Goal: Task Accomplishment & Management: Use online tool/utility

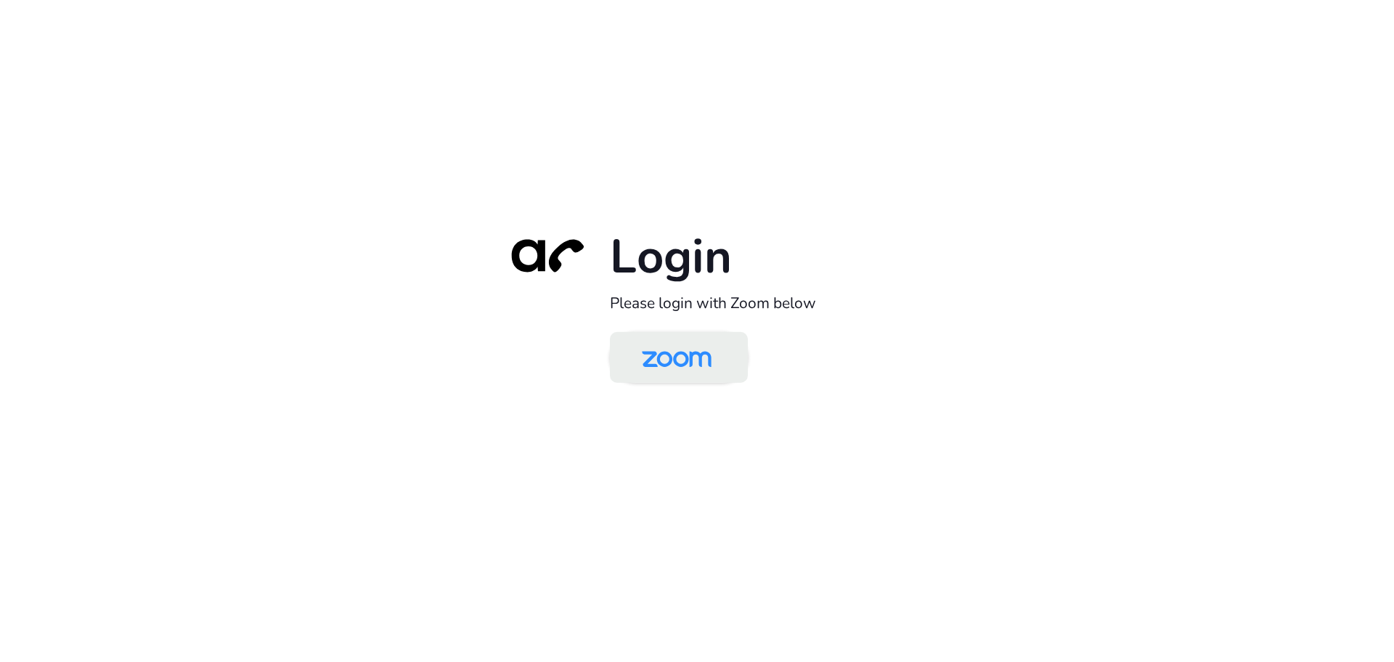
click at [692, 371] on img at bounding box center [677, 358] width 100 height 47
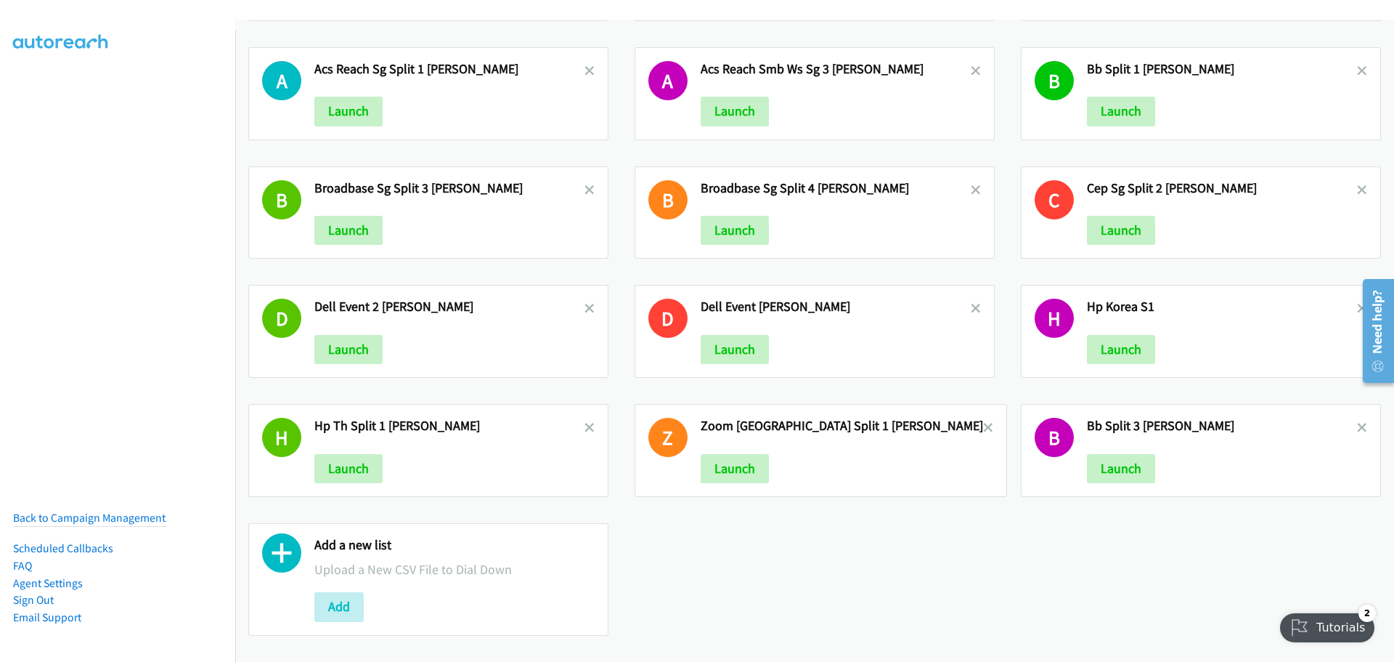
scroll to position [129, 0]
click at [351, 455] on button "Launch" at bounding box center [348, 468] width 68 height 29
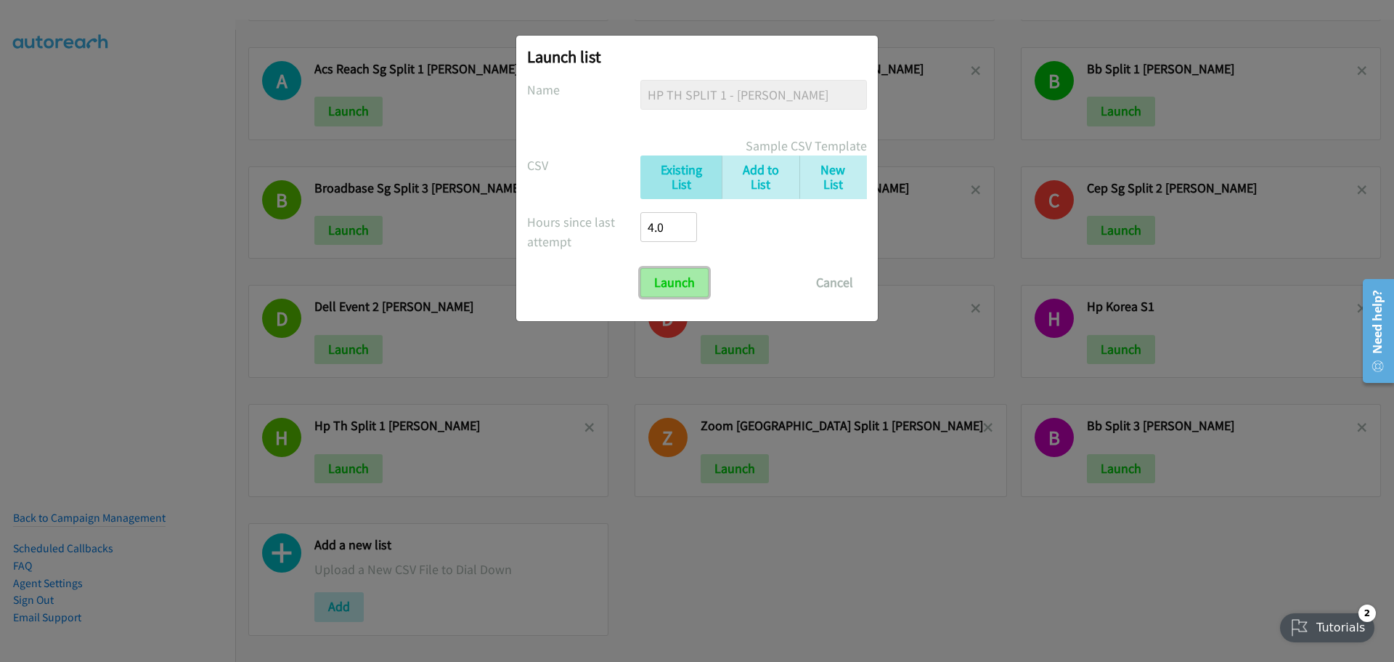
click at [683, 278] on input "Launch" at bounding box center [674, 282] width 68 height 29
click at [840, 280] on button "Cancel" at bounding box center [834, 282] width 65 height 29
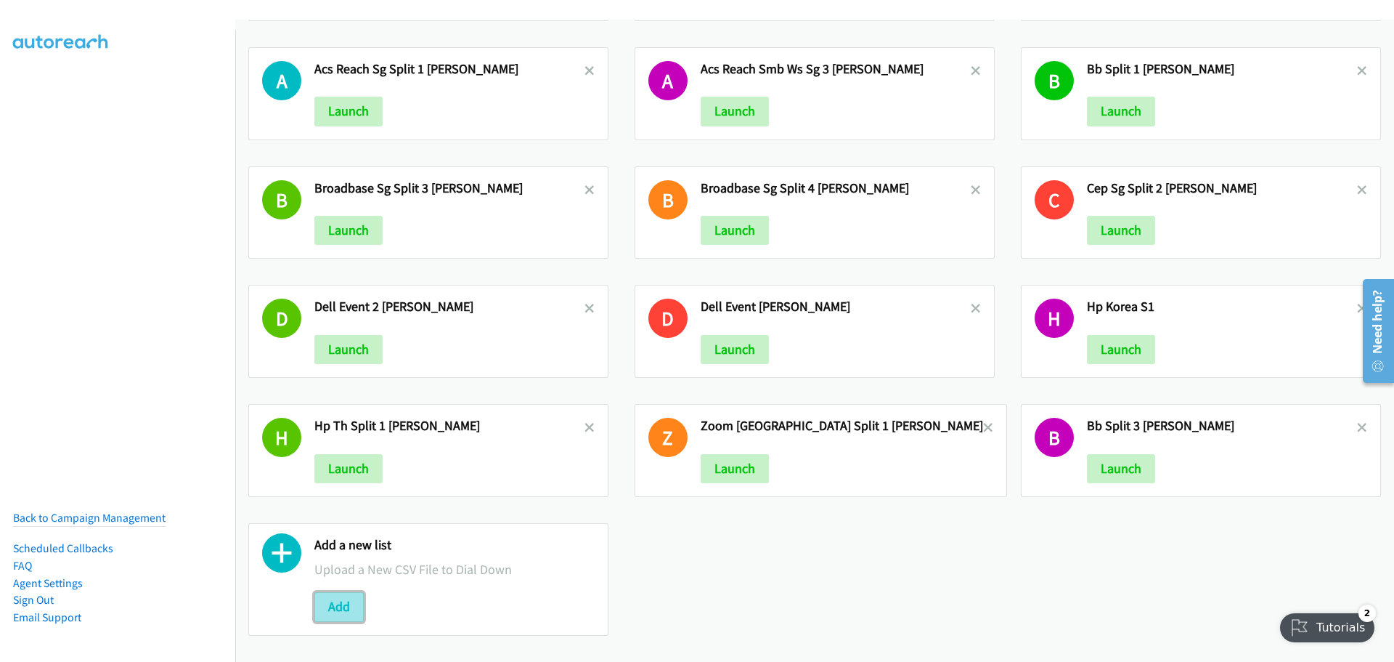
click at [346, 595] on button "Add" at bounding box center [338, 606] width 49 height 29
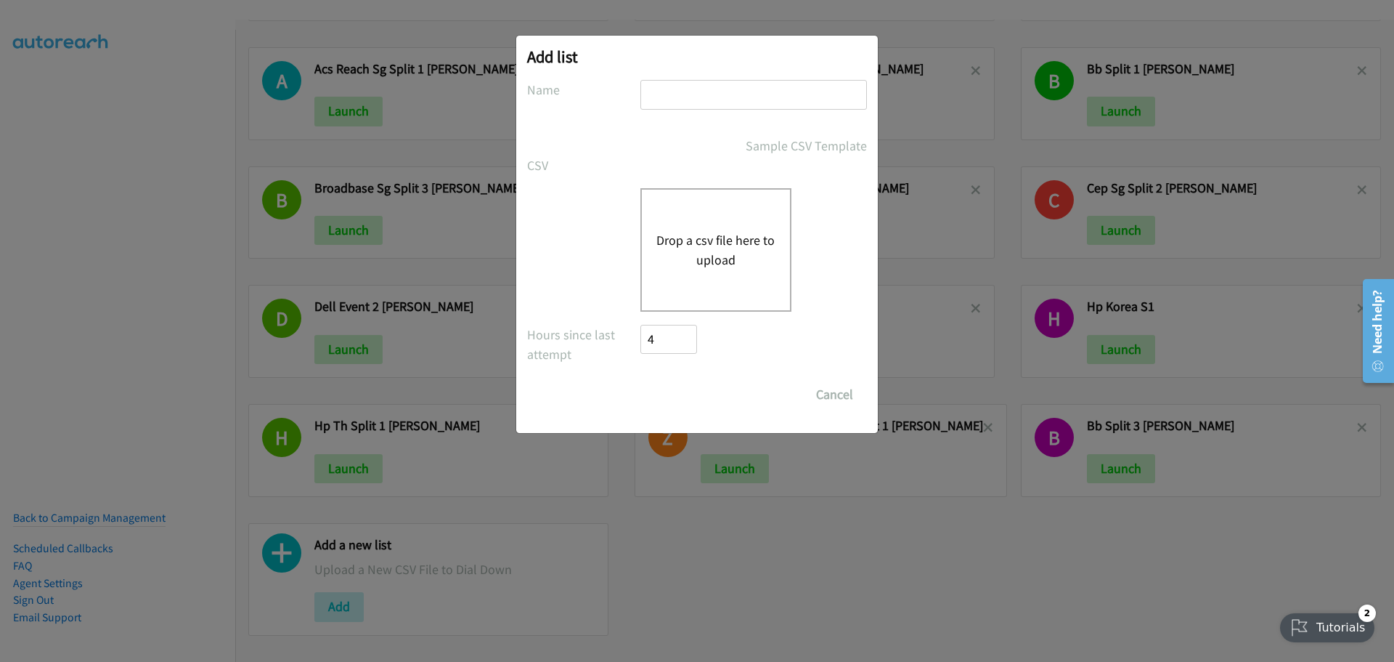
click at [712, 102] on input "text" at bounding box center [753, 95] width 227 height 30
type input "hpth1"
click at [709, 266] on button "Drop a csv file here to upload" at bounding box center [715, 249] width 119 height 39
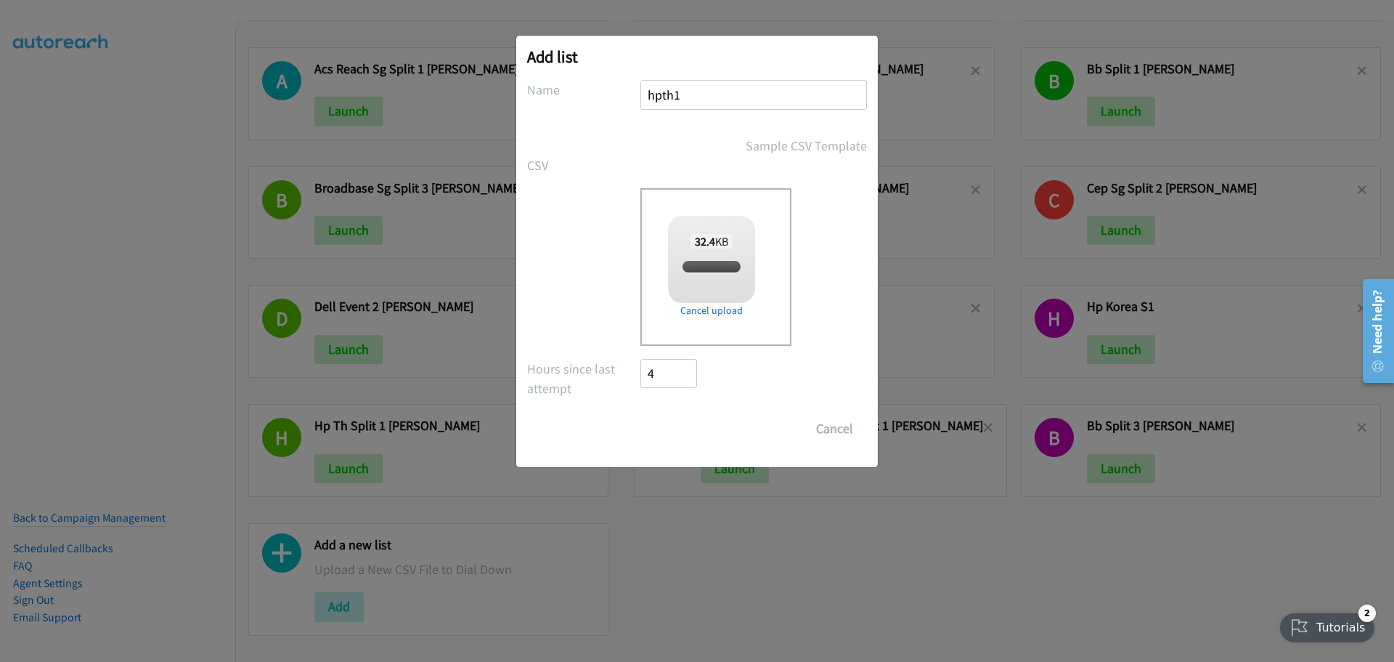
checkbox input "true"
click at [692, 422] on input "Save List" at bounding box center [678, 428] width 76 height 29
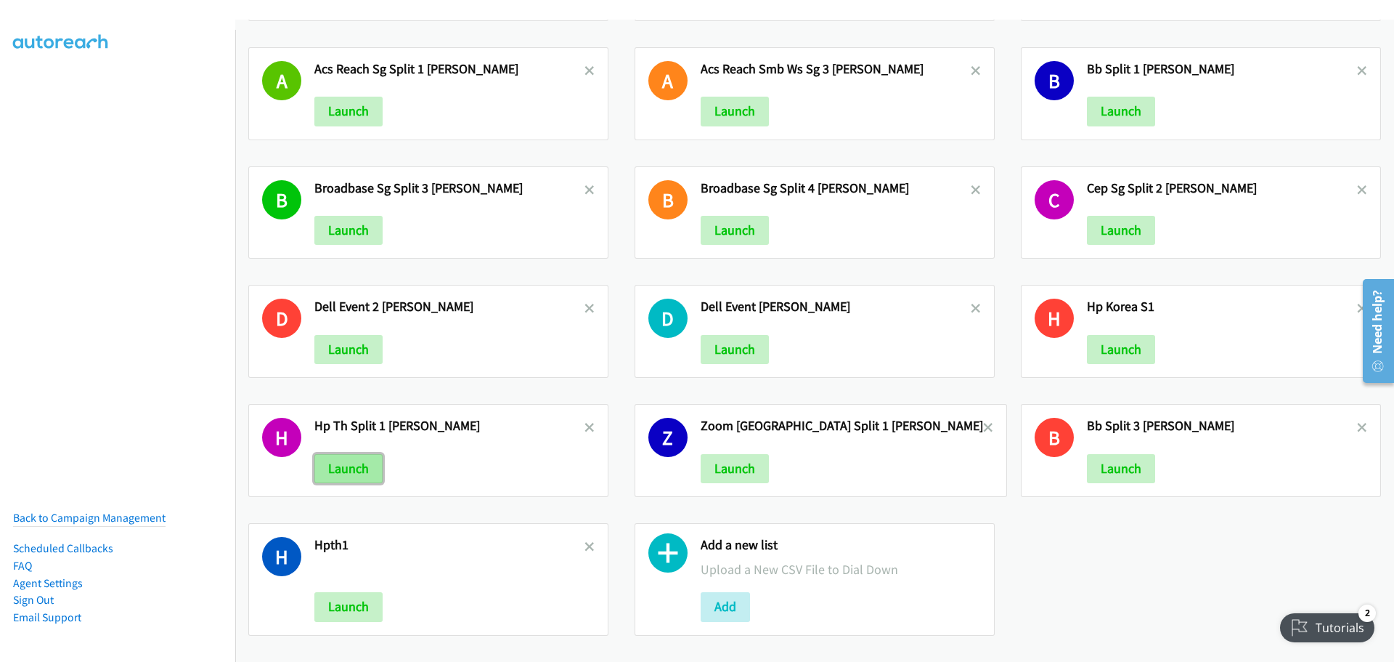
click at [360, 459] on button "Launch" at bounding box center [348, 468] width 68 height 29
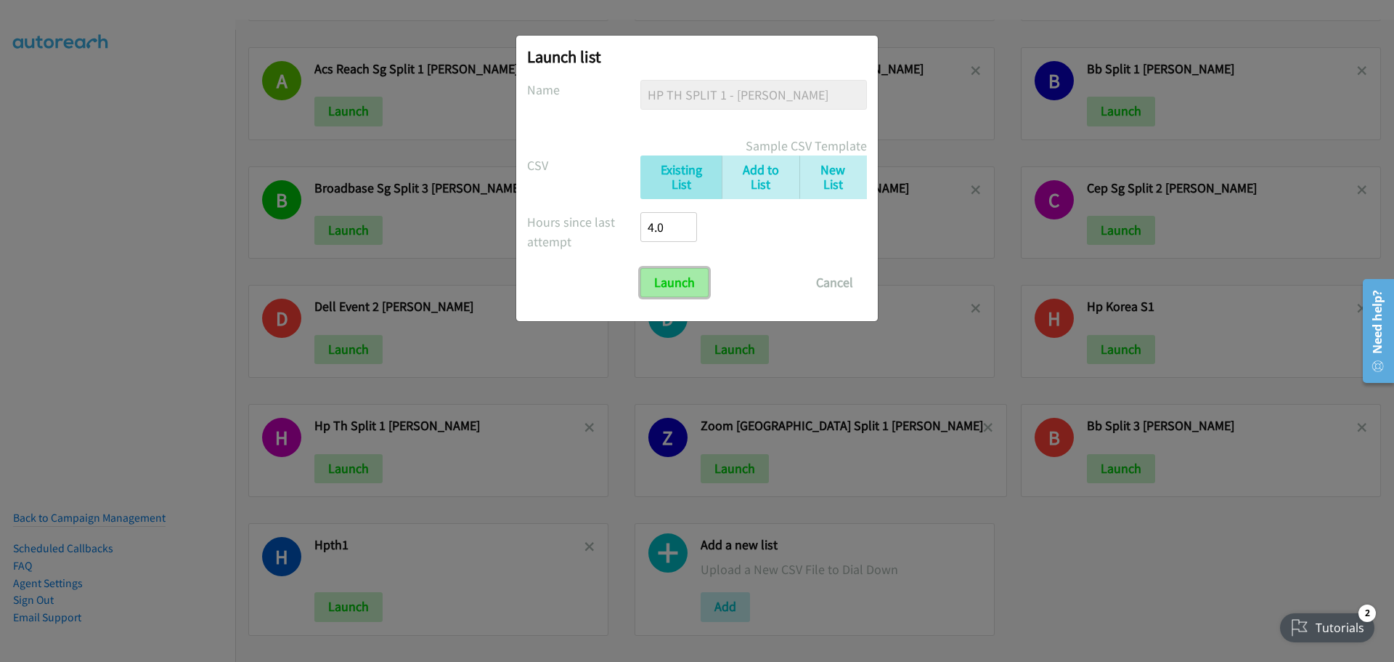
click at [664, 272] on input "Launch" at bounding box center [674, 282] width 68 height 29
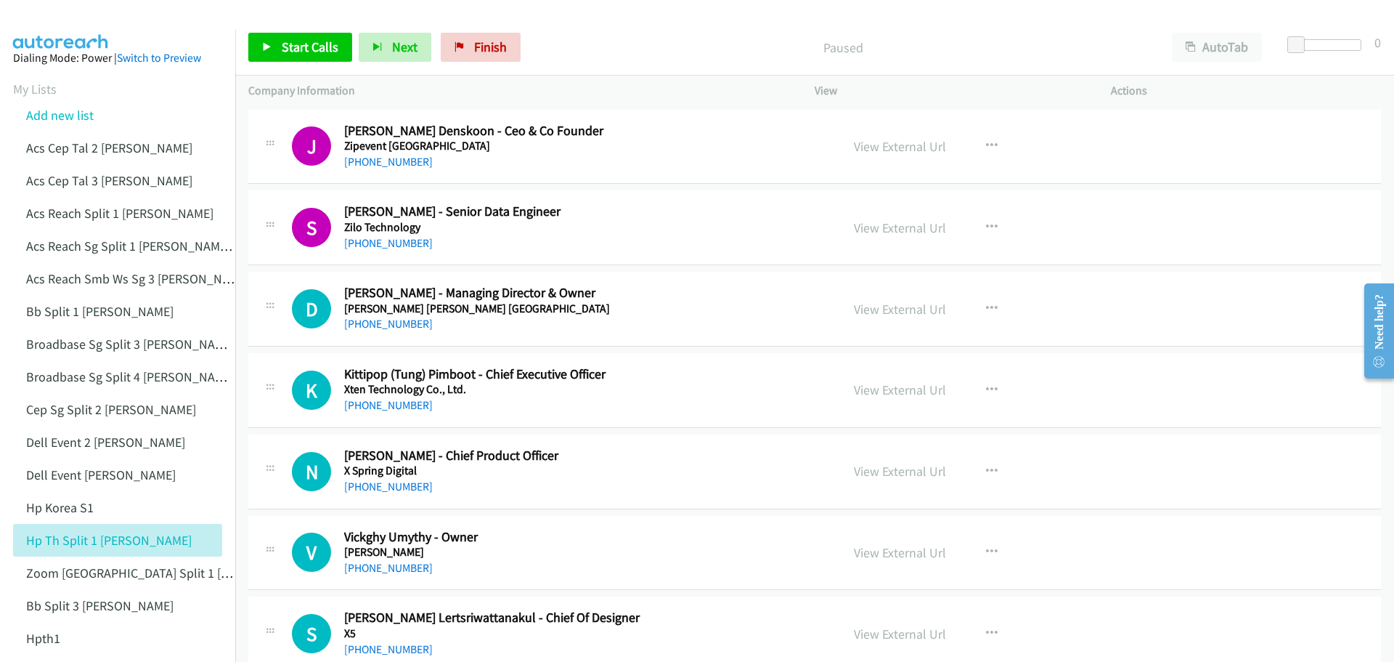
click at [132, 11] on div at bounding box center [690, 28] width 1381 height 56
click at [331, 50] on span "Start Calls" at bounding box center [310, 46] width 57 height 17
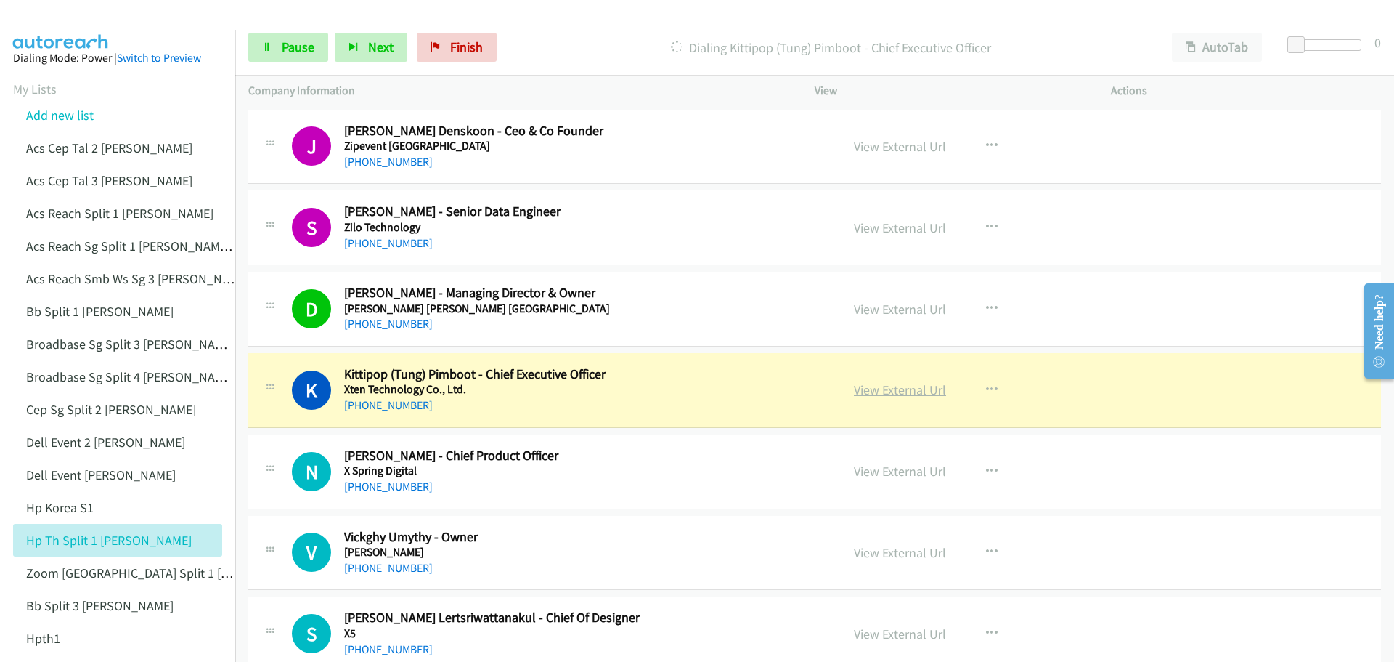
click at [887, 389] on link "View External Url" at bounding box center [900, 389] width 92 height 17
click at [293, 37] on link "Pause" at bounding box center [288, 47] width 80 height 29
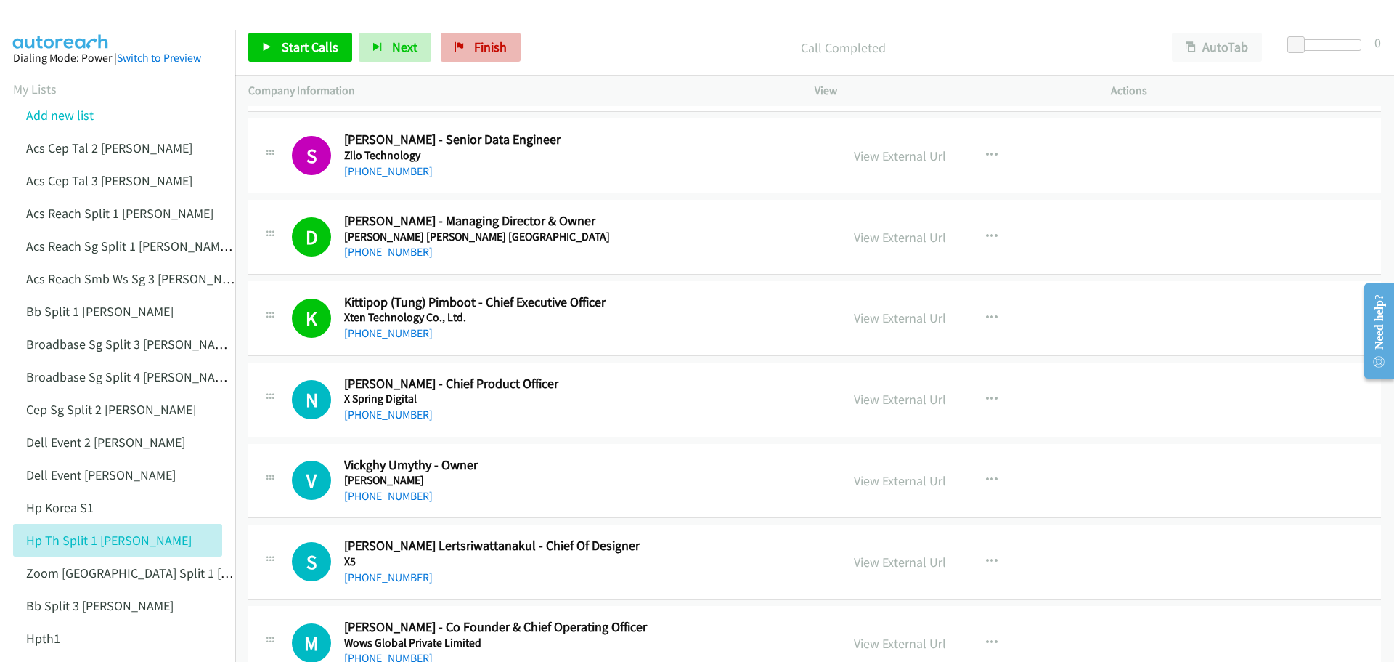
scroll to position [73, 0]
click at [292, 49] on span "Start Calls" at bounding box center [310, 46] width 57 height 17
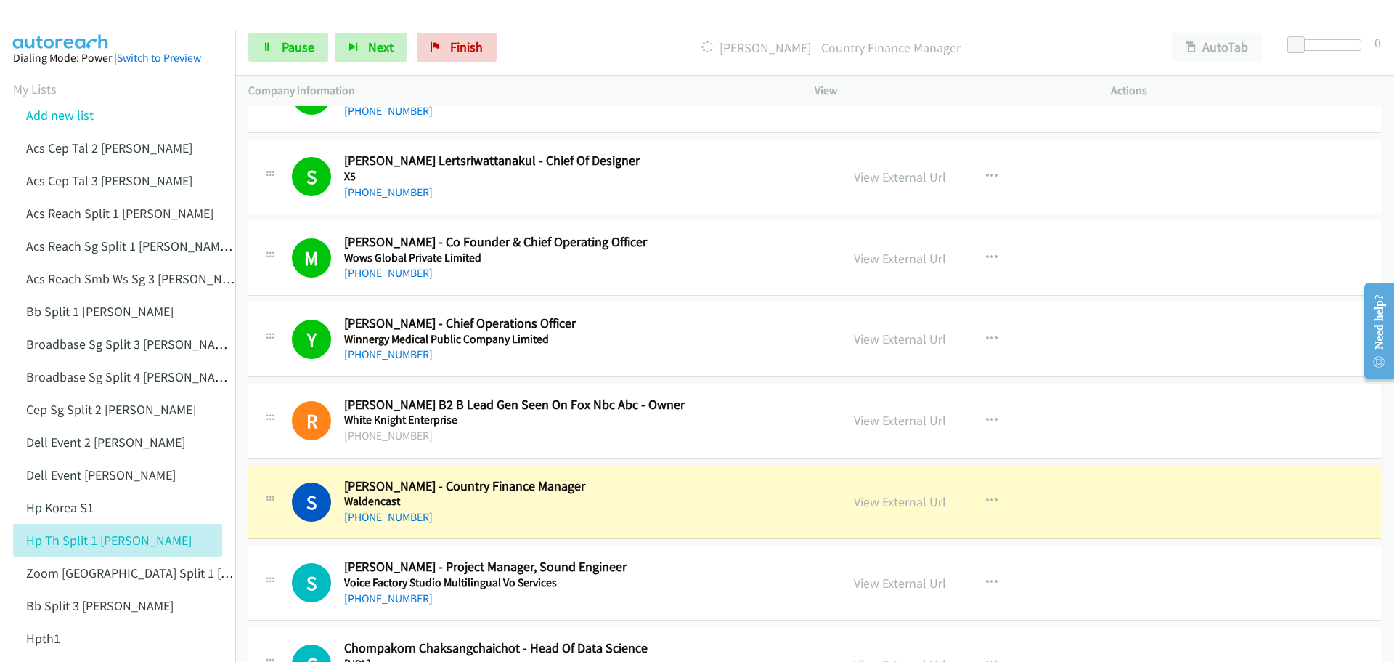
scroll to position [508, 0]
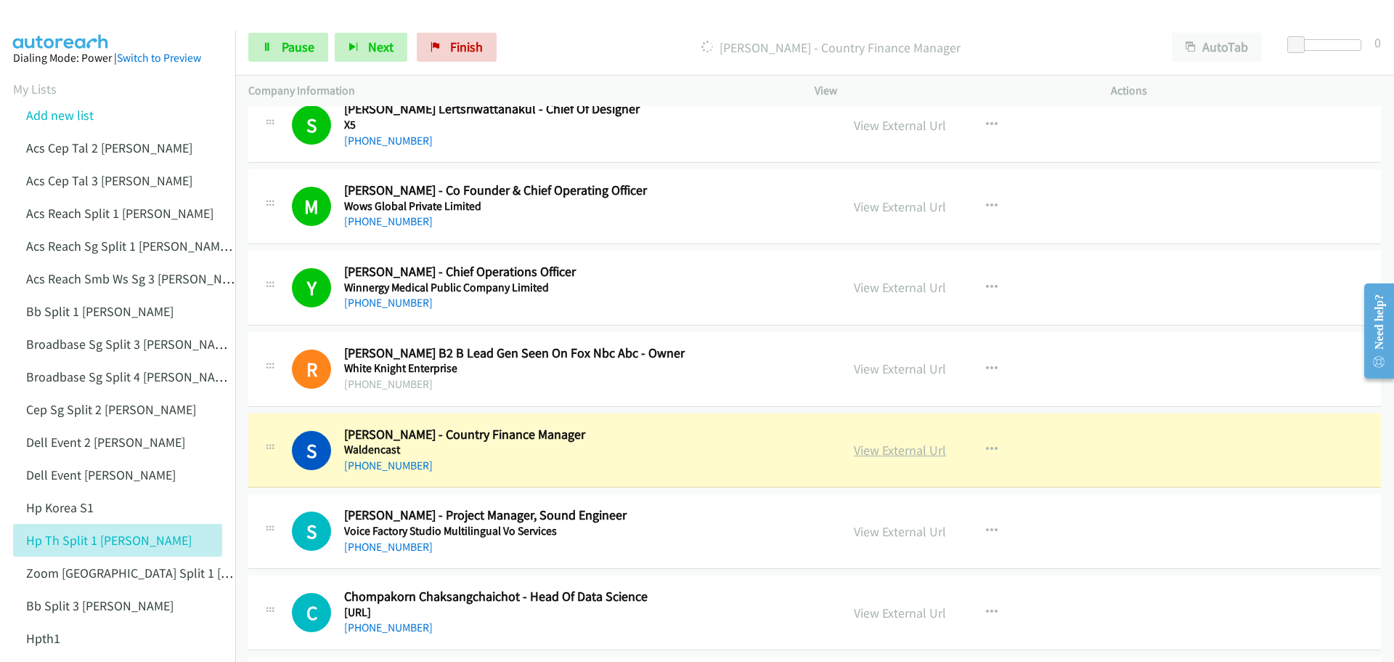
click at [884, 451] on link "View External Url" at bounding box center [900, 450] width 92 height 17
click at [287, 49] on span "Pause" at bounding box center [298, 46] width 33 height 17
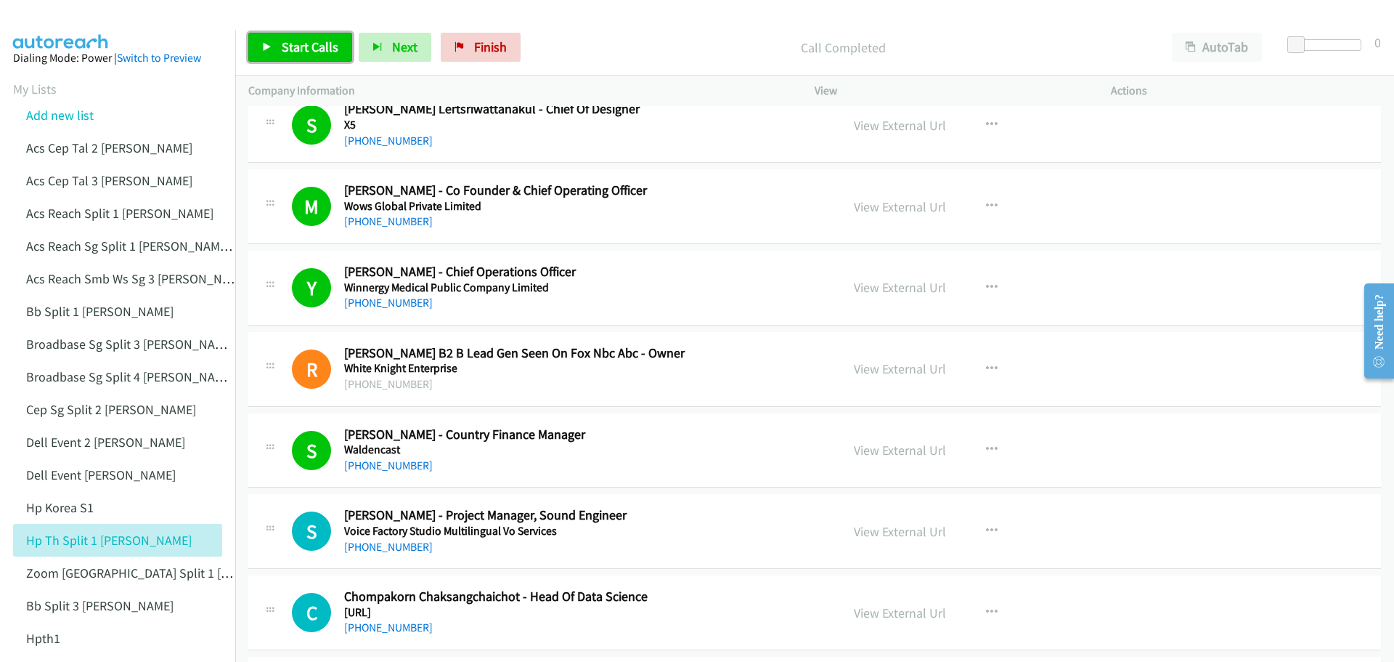
click at [283, 55] on link "Start Calls" at bounding box center [300, 47] width 104 height 29
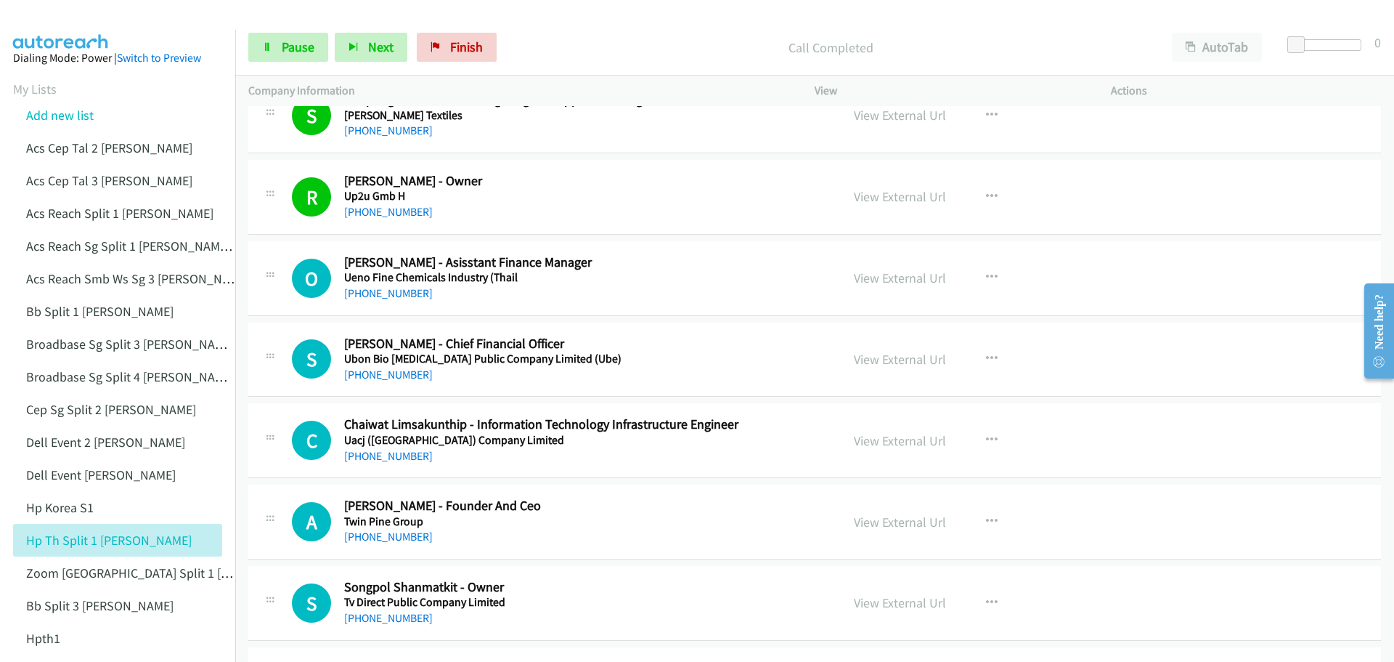
scroll to position [1089, 0]
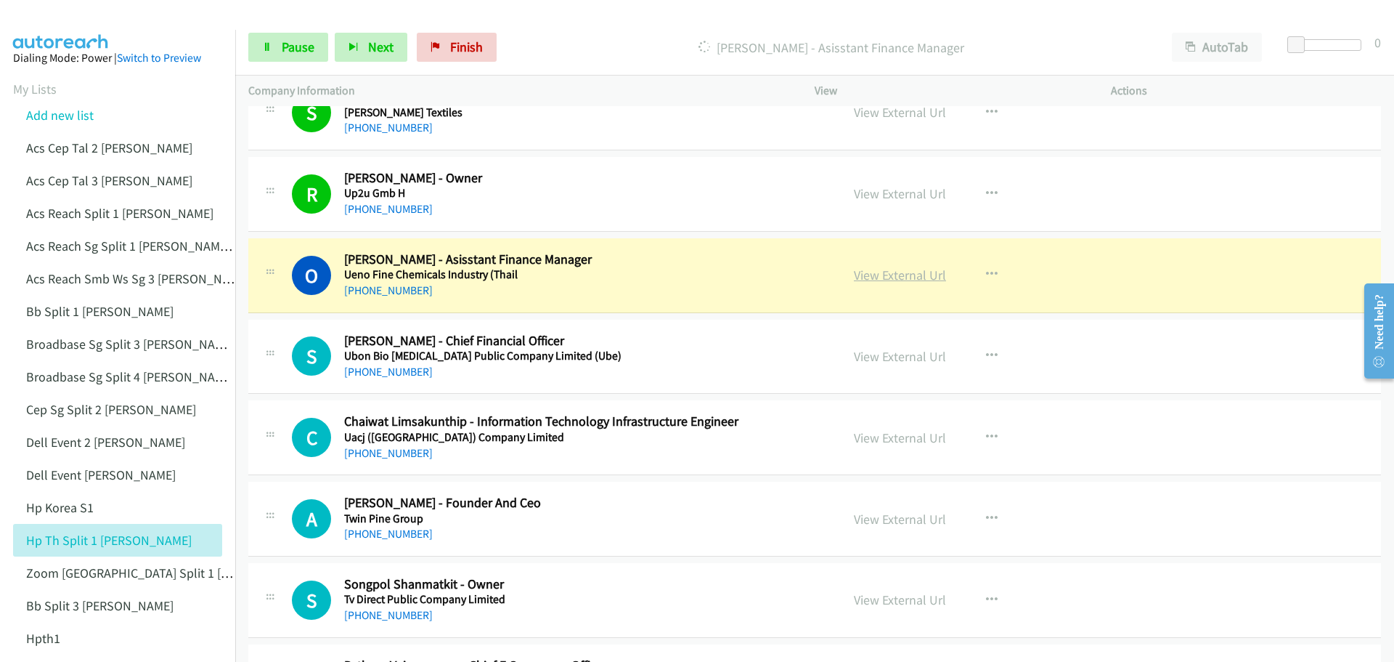
click at [882, 280] on link "View External Url" at bounding box center [900, 275] width 92 height 17
click at [305, 44] on span "Pause" at bounding box center [298, 46] width 33 height 17
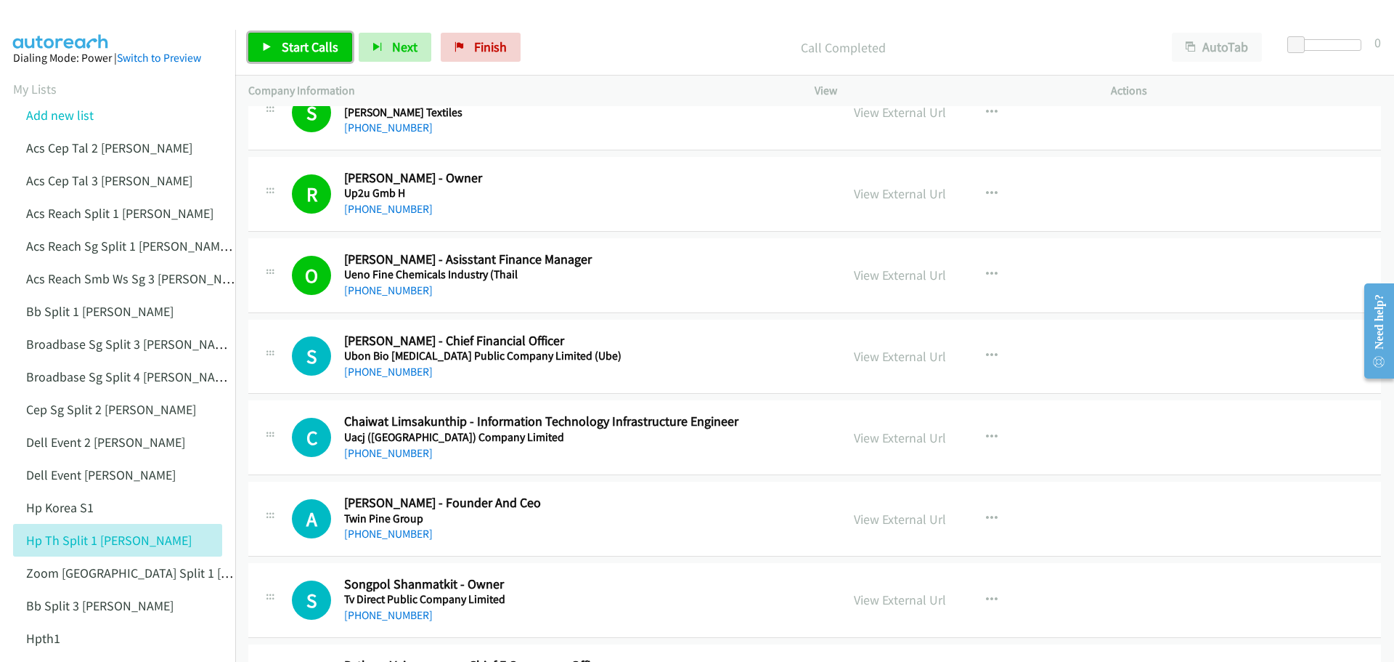
click at [304, 52] on span "Start Calls" at bounding box center [310, 46] width 57 height 17
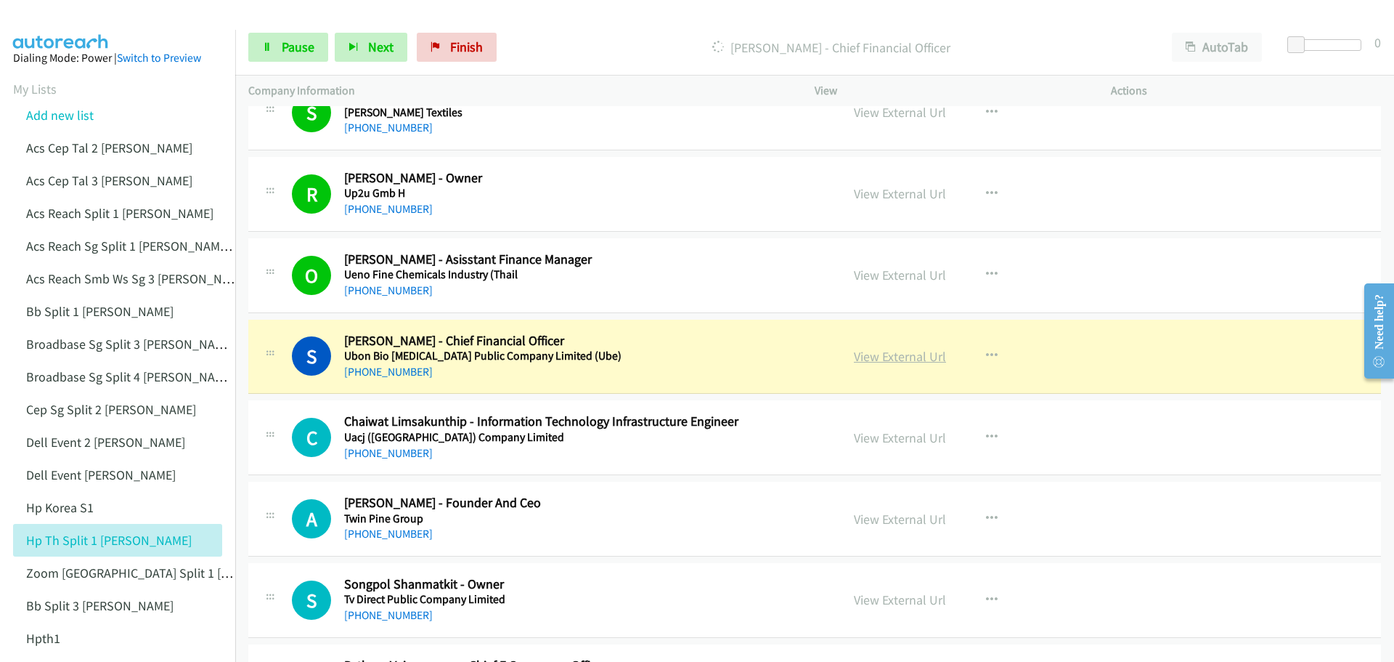
click at [901, 356] on link "View External Url" at bounding box center [900, 356] width 92 height 17
click at [297, 52] on span "Pause" at bounding box center [298, 46] width 33 height 17
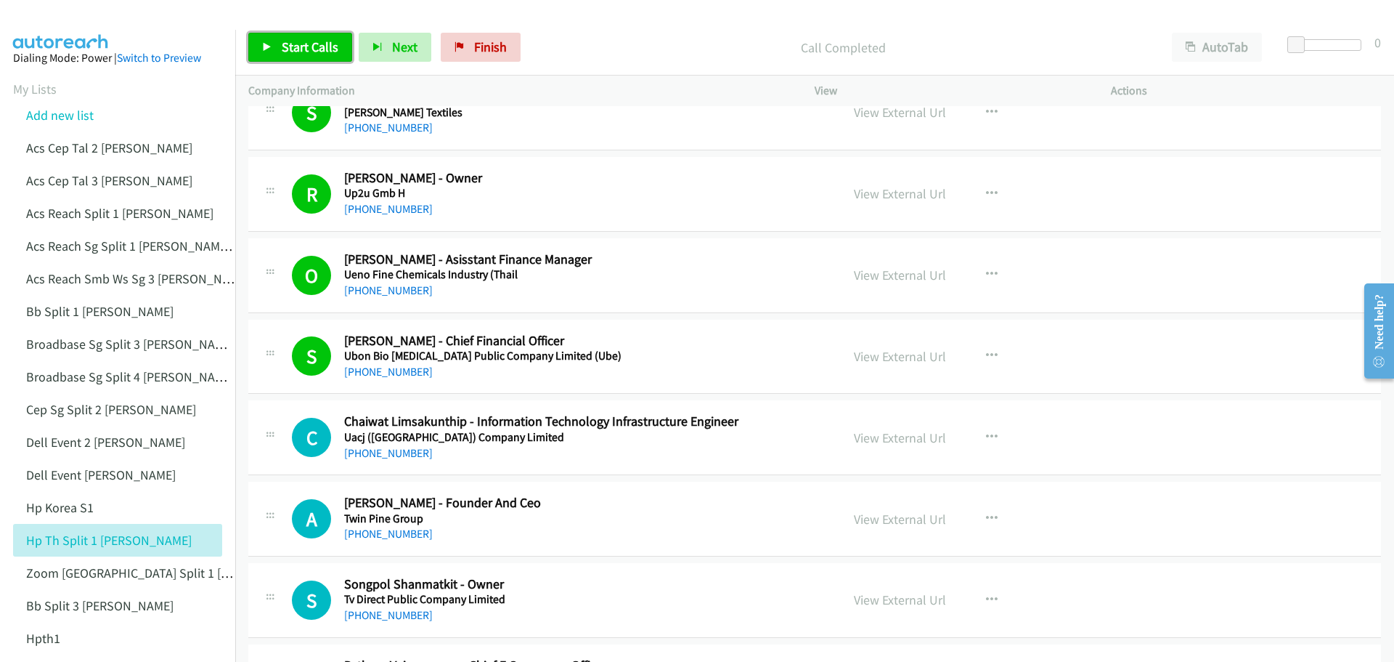
click at [302, 40] on span "Start Calls" at bounding box center [310, 46] width 57 height 17
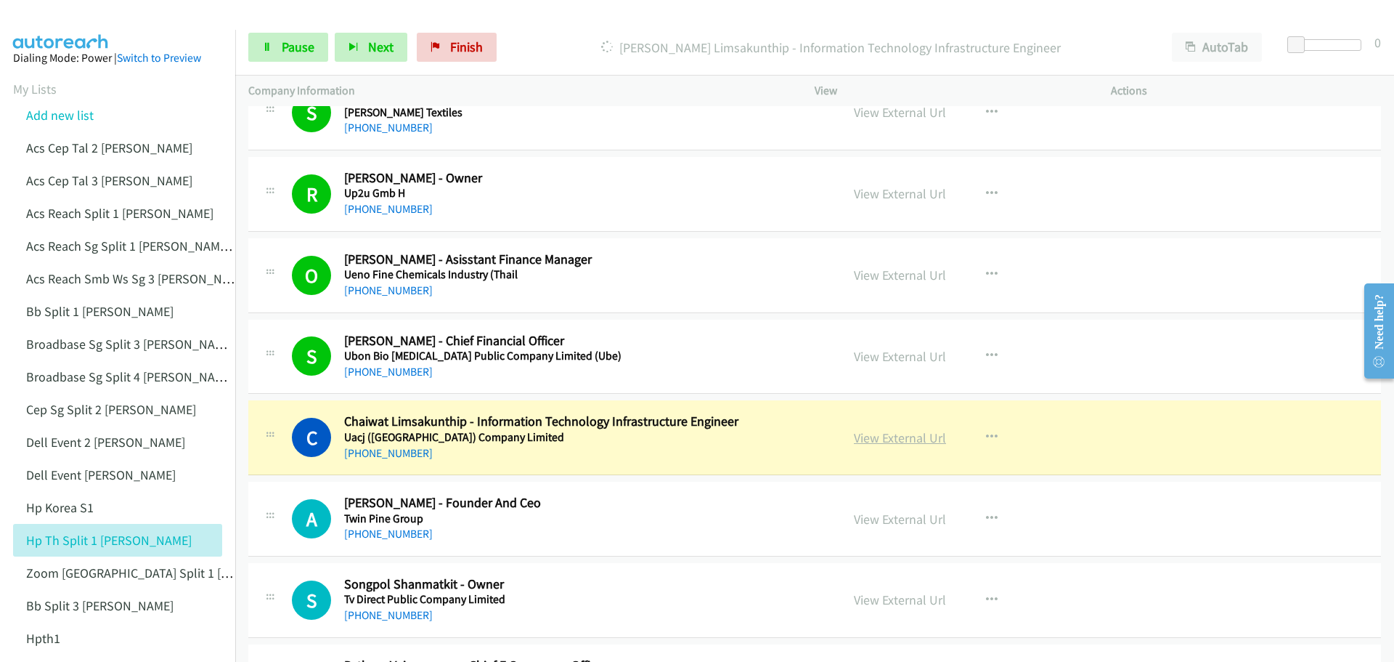
click at [890, 438] on link "View External Url" at bounding box center [900, 437] width 92 height 17
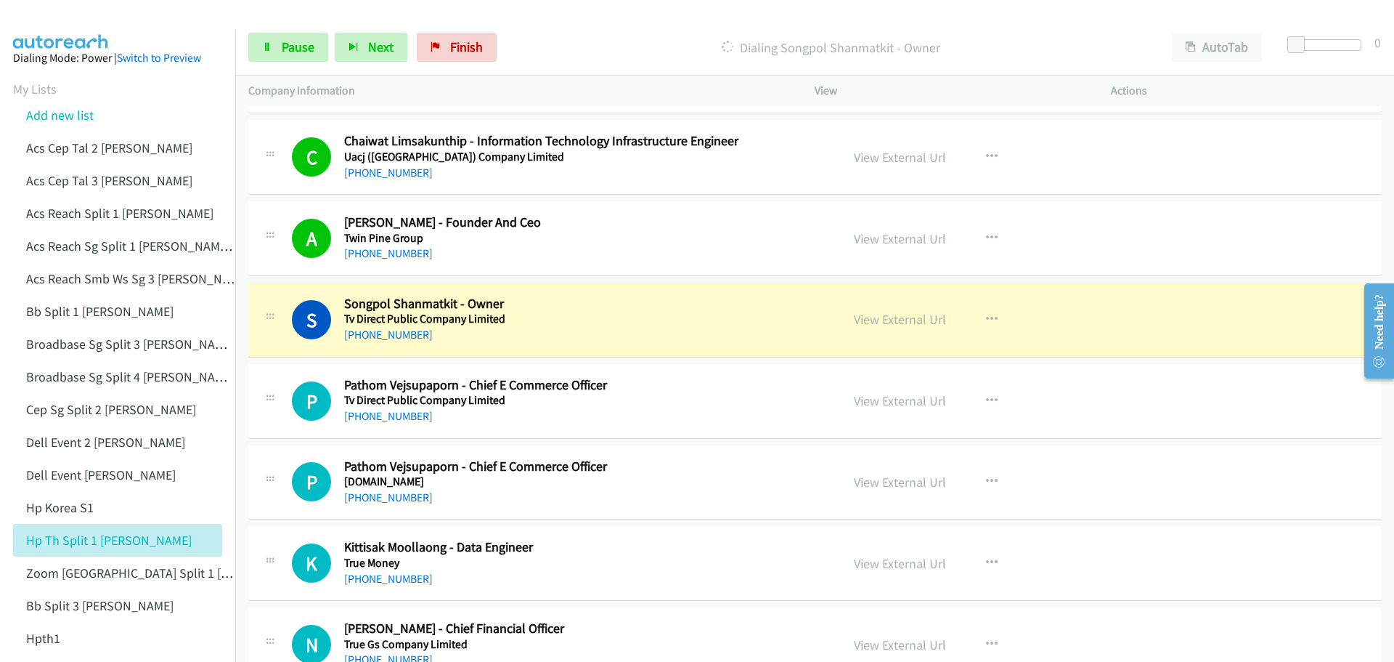
scroll to position [1452, 0]
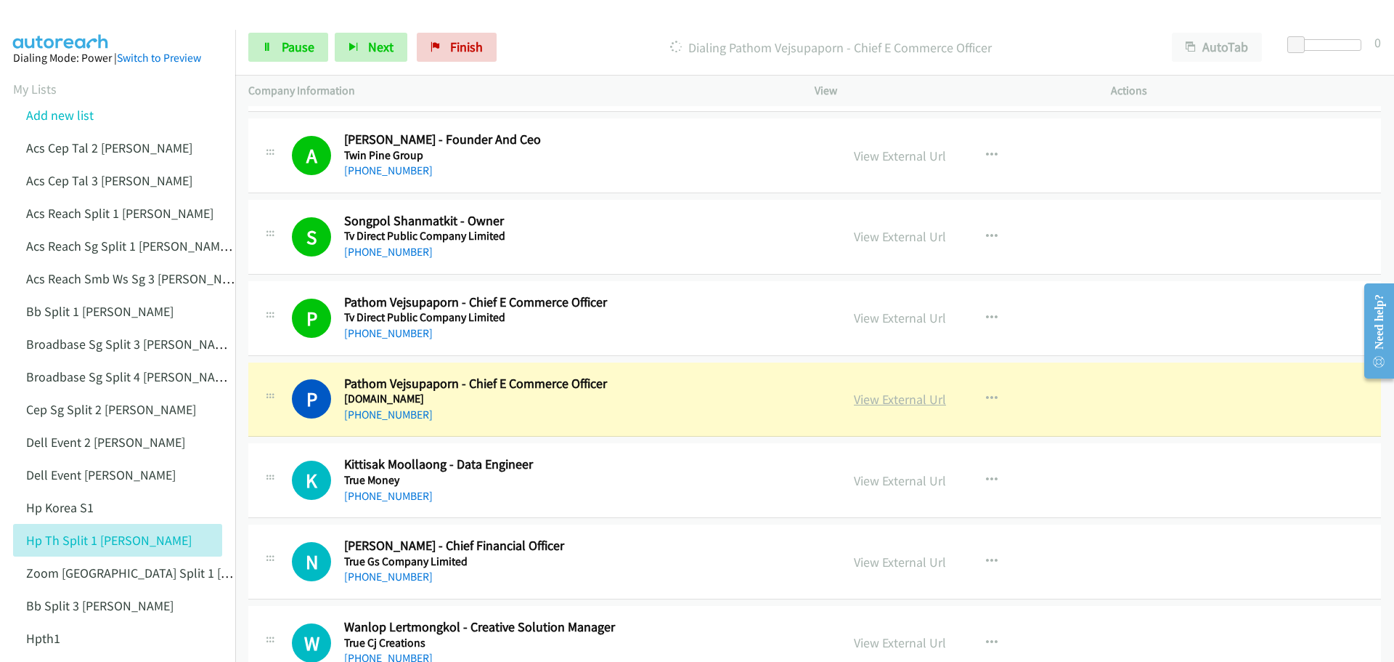
click at [915, 399] on link "View External Url" at bounding box center [900, 399] width 92 height 17
click at [311, 41] on span "Pause" at bounding box center [298, 46] width 33 height 17
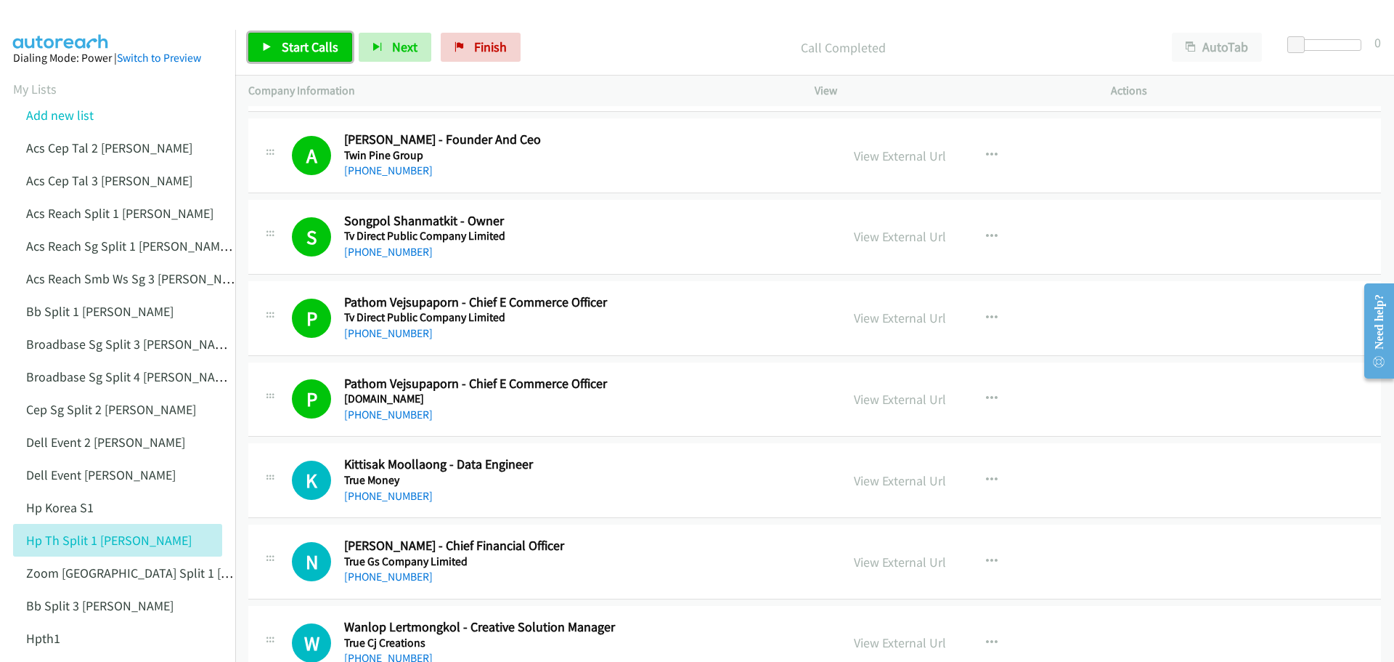
click at [292, 49] on span "Start Calls" at bounding box center [310, 46] width 57 height 17
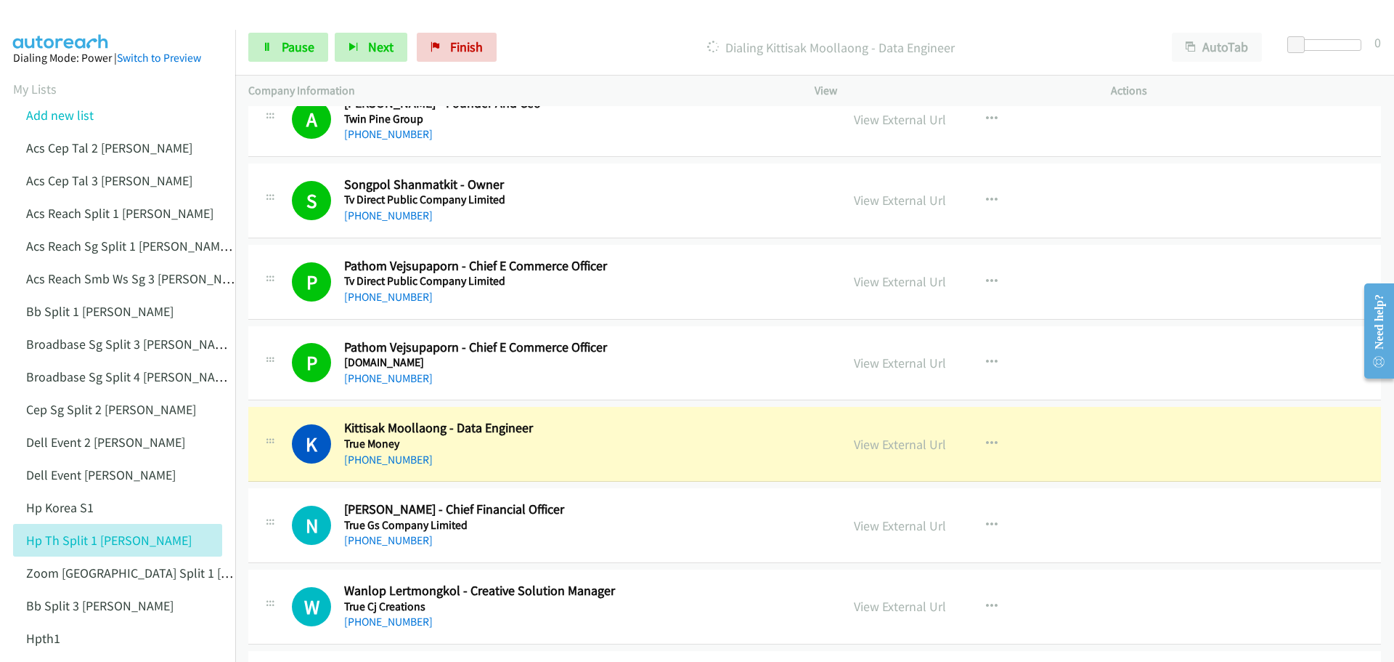
scroll to position [1525, 0]
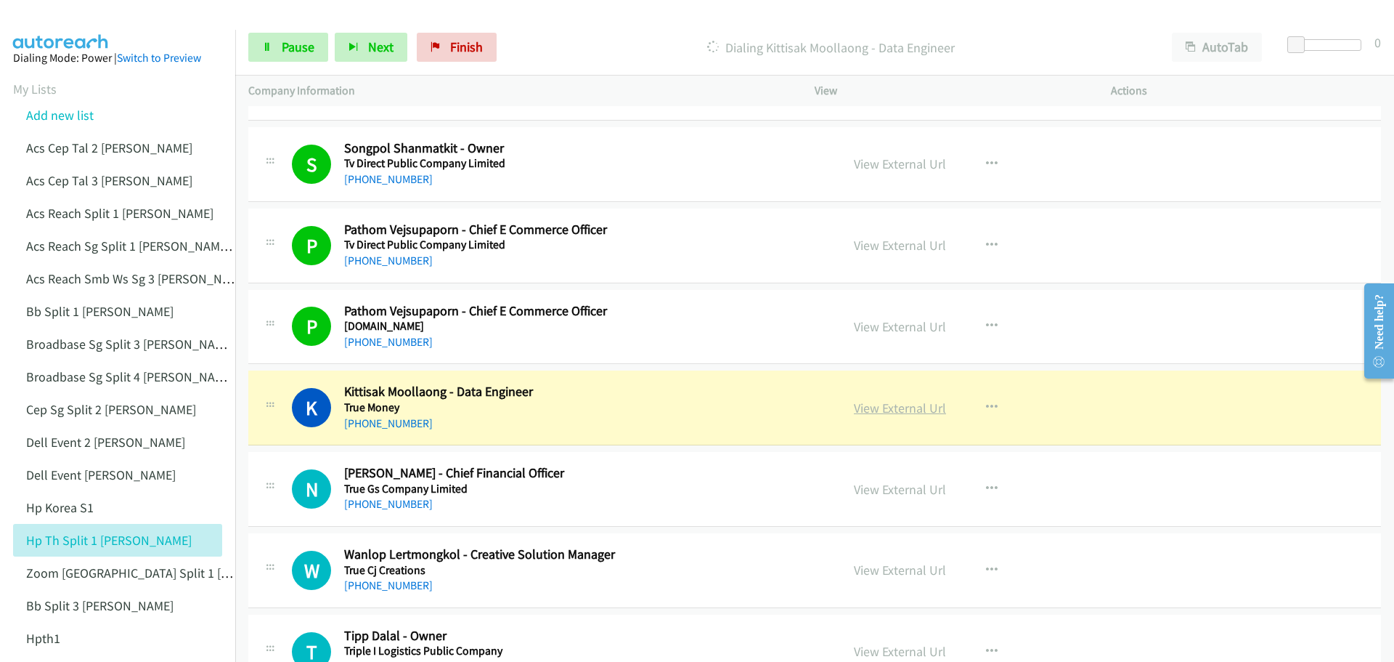
click at [896, 410] on link "View External Url" at bounding box center [900, 407] width 92 height 17
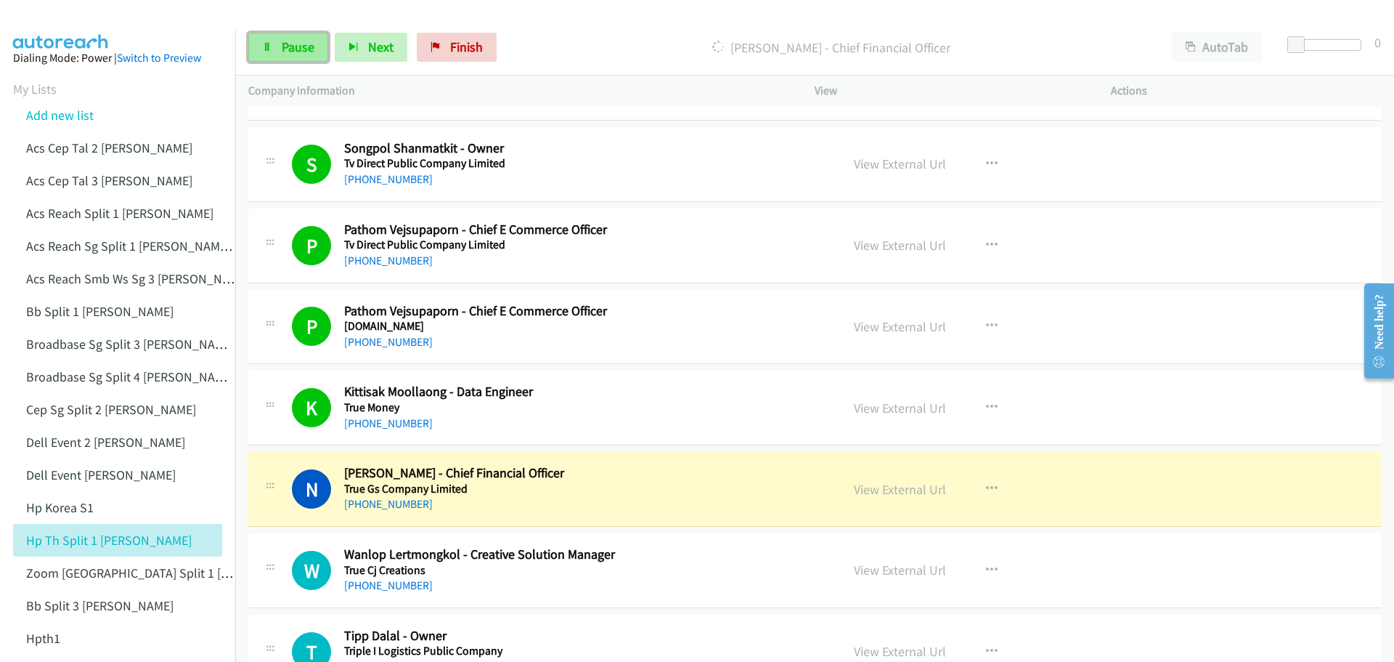
click at [285, 46] on span "Pause" at bounding box center [298, 46] width 33 height 17
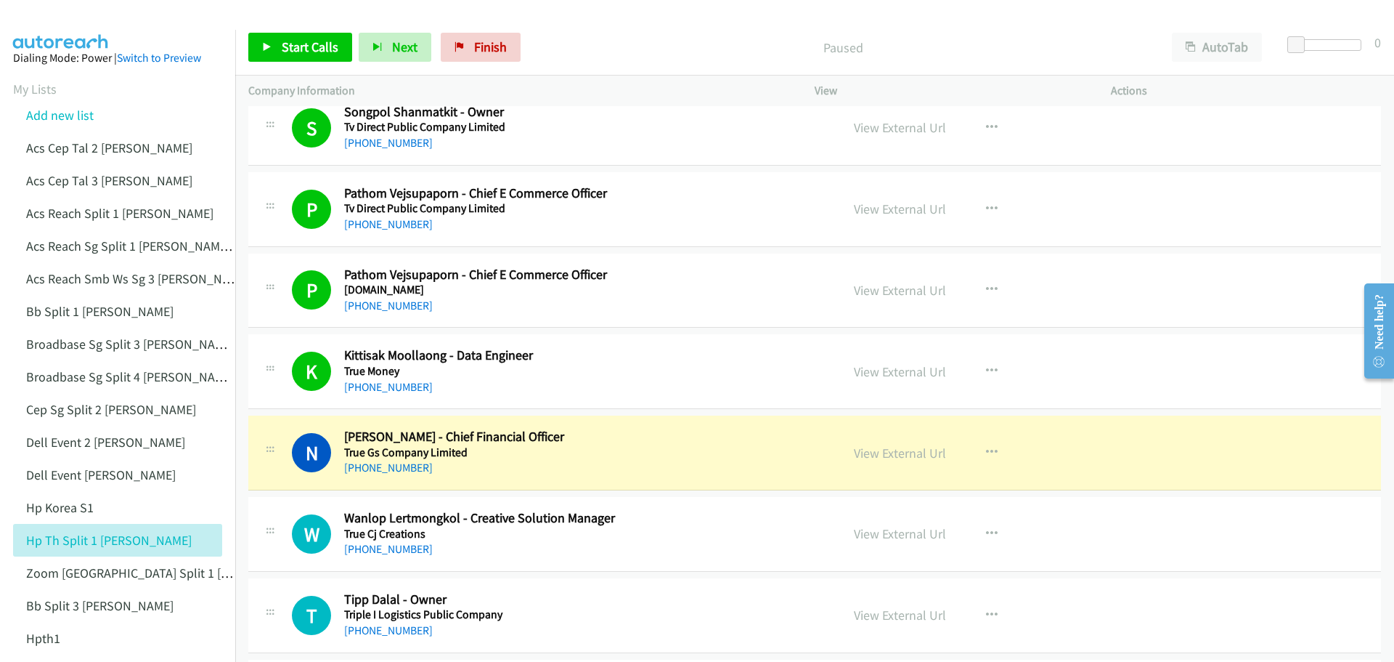
scroll to position [1598, 0]
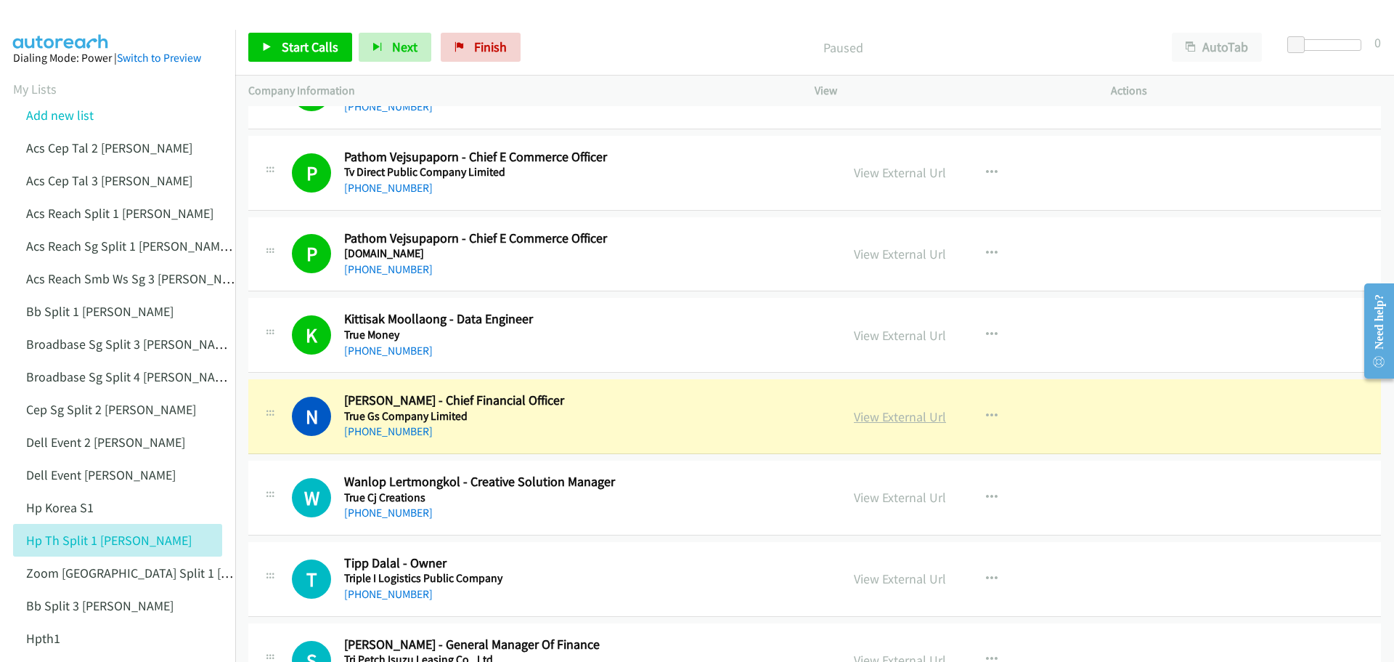
click at [906, 420] on link "View External Url" at bounding box center [900, 416] width 92 height 17
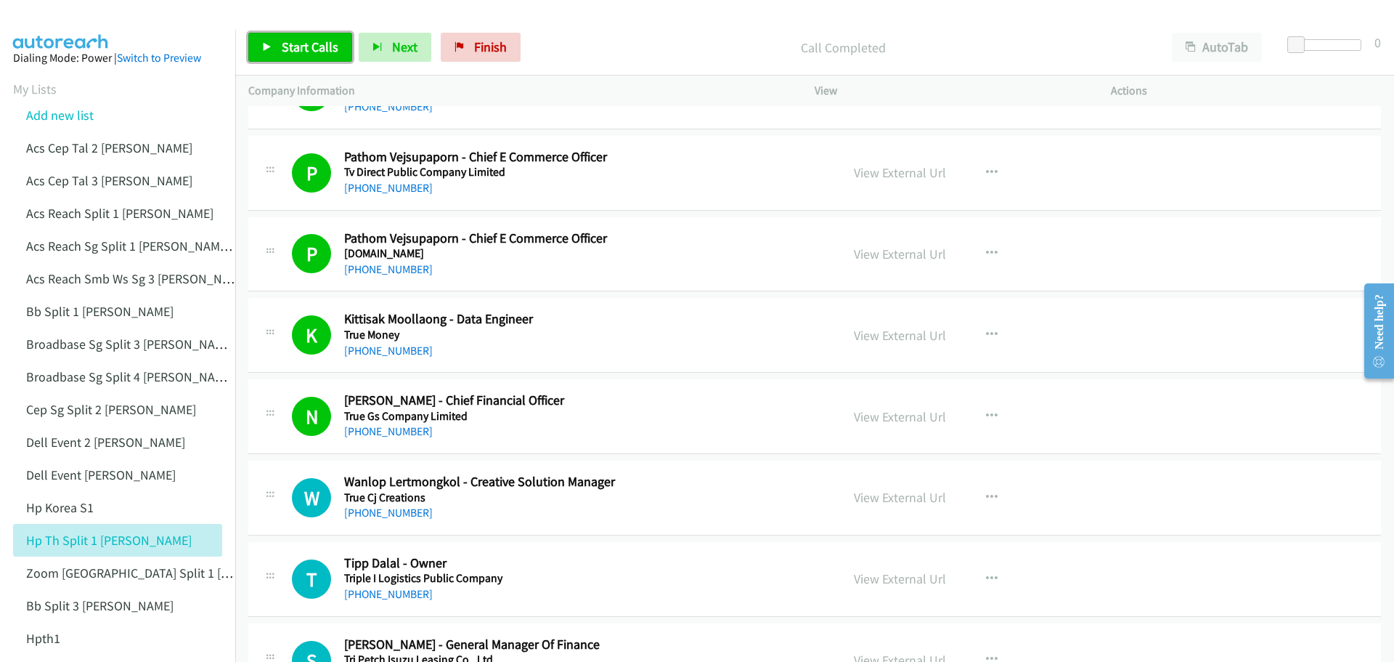
click at [301, 49] on span "Start Calls" at bounding box center [310, 46] width 57 height 17
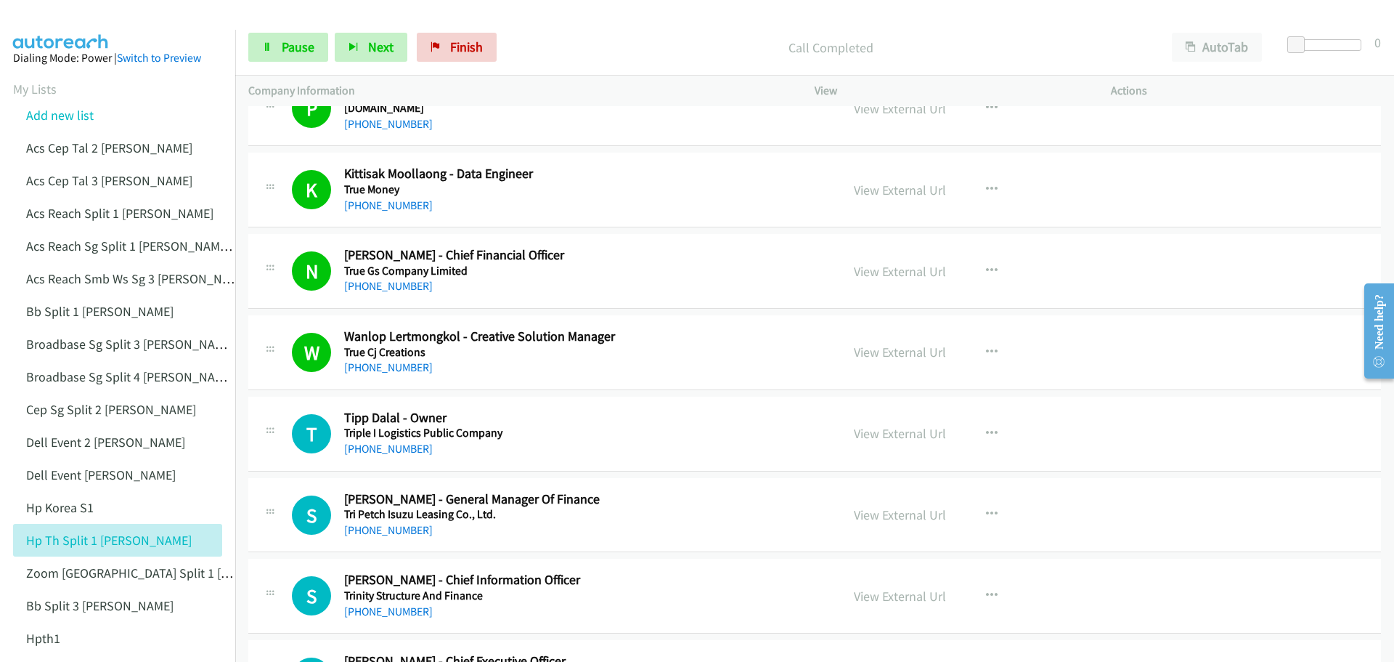
scroll to position [1815, 0]
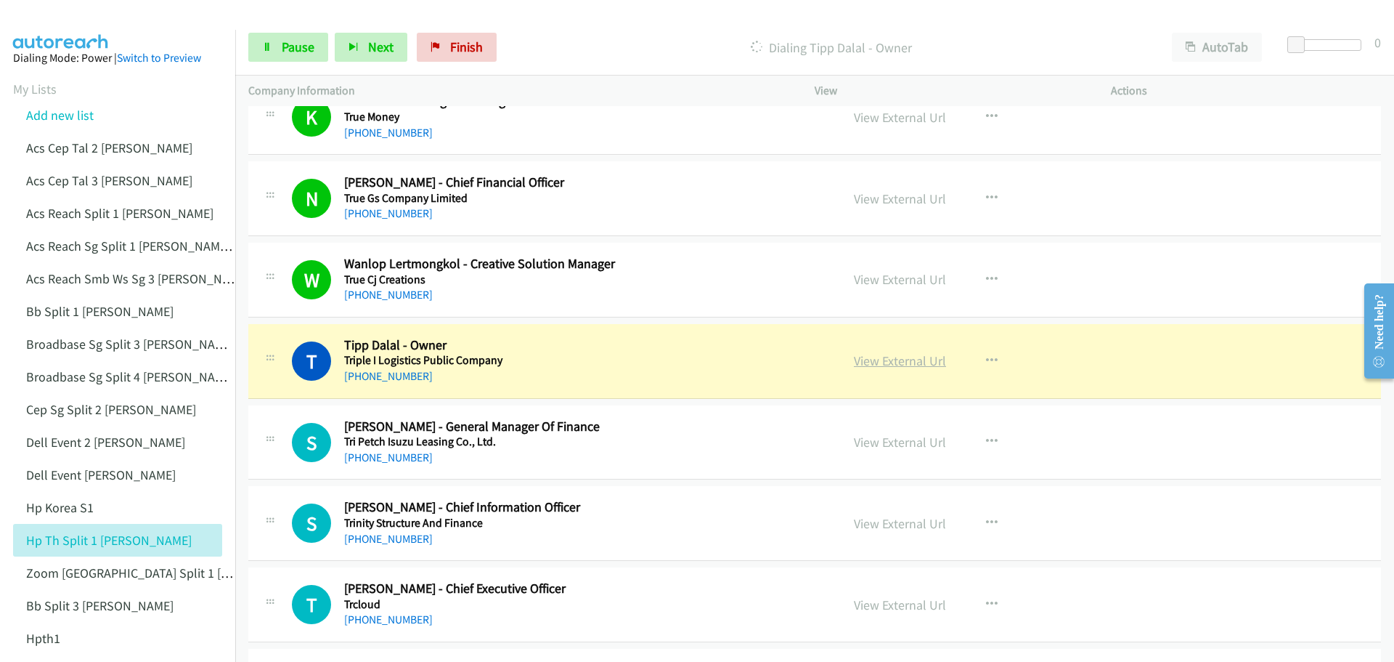
click at [892, 361] on link "View External Url" at bounding box center [900, 360] width 92 height 17
drag, startPoint x: 288, startPoint y: 49, endPoint x: 485, endPoint y: 1, distance: 203.3
click at [288, 49] on span "Pause" at bounding box center [298, 46] width 33 height 17
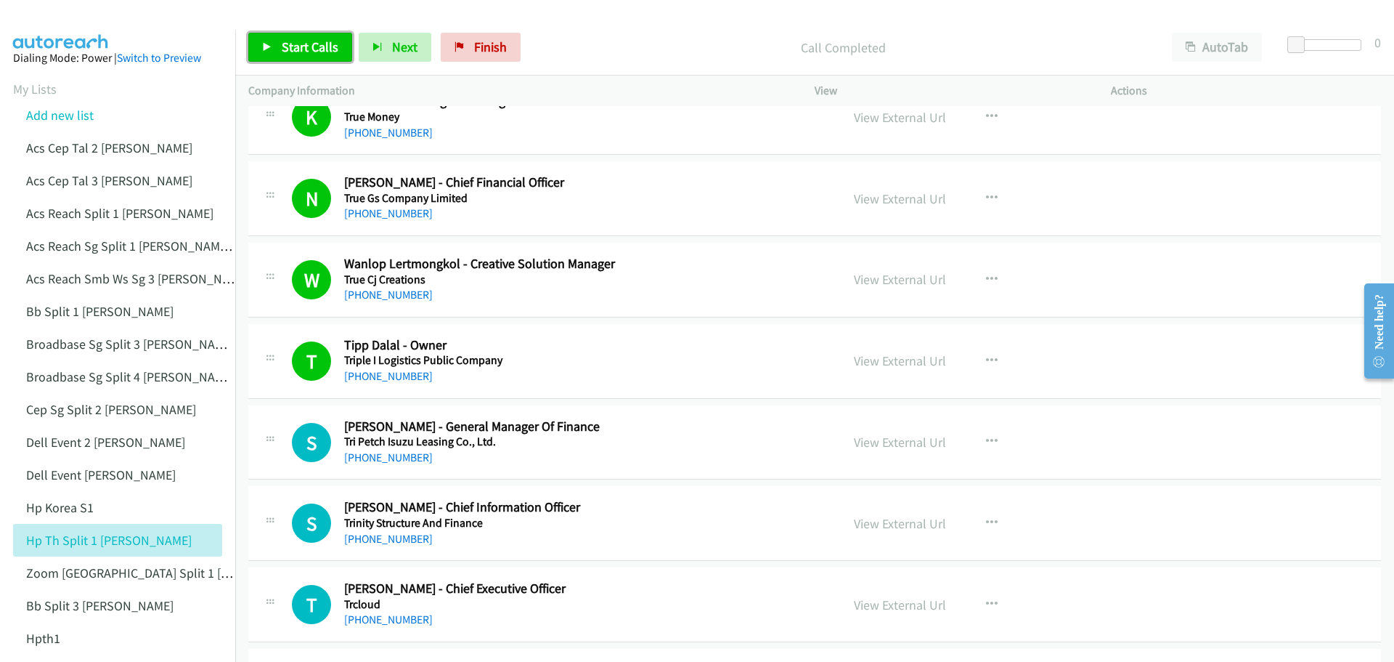
click at [292, 42] on span "Start Calls" at bounding box center [310, 46] width 57 height 17
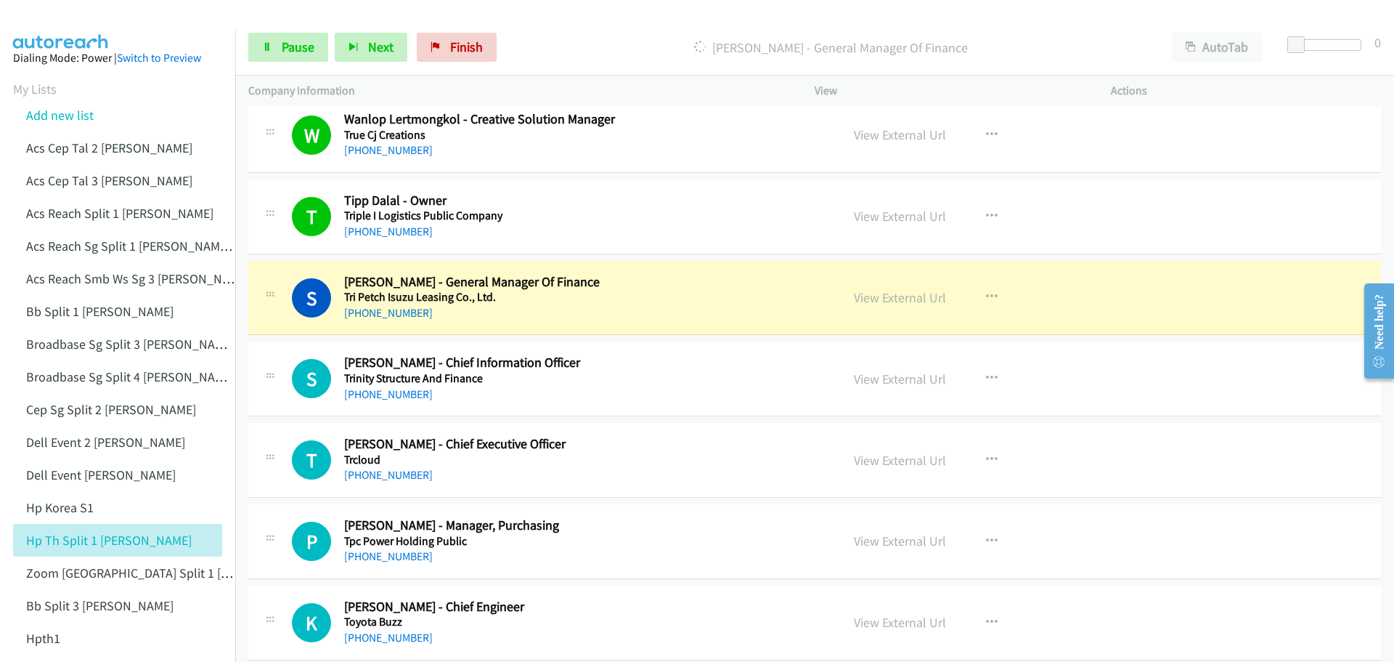
scroll to position [1961, 0]
click at [919, 297] on link "View External Url" at bounding box center [900, 296] width 92 height 17
click at [305, 38] on span "Pause" at bounding box center [298, 46] width 33 height 17
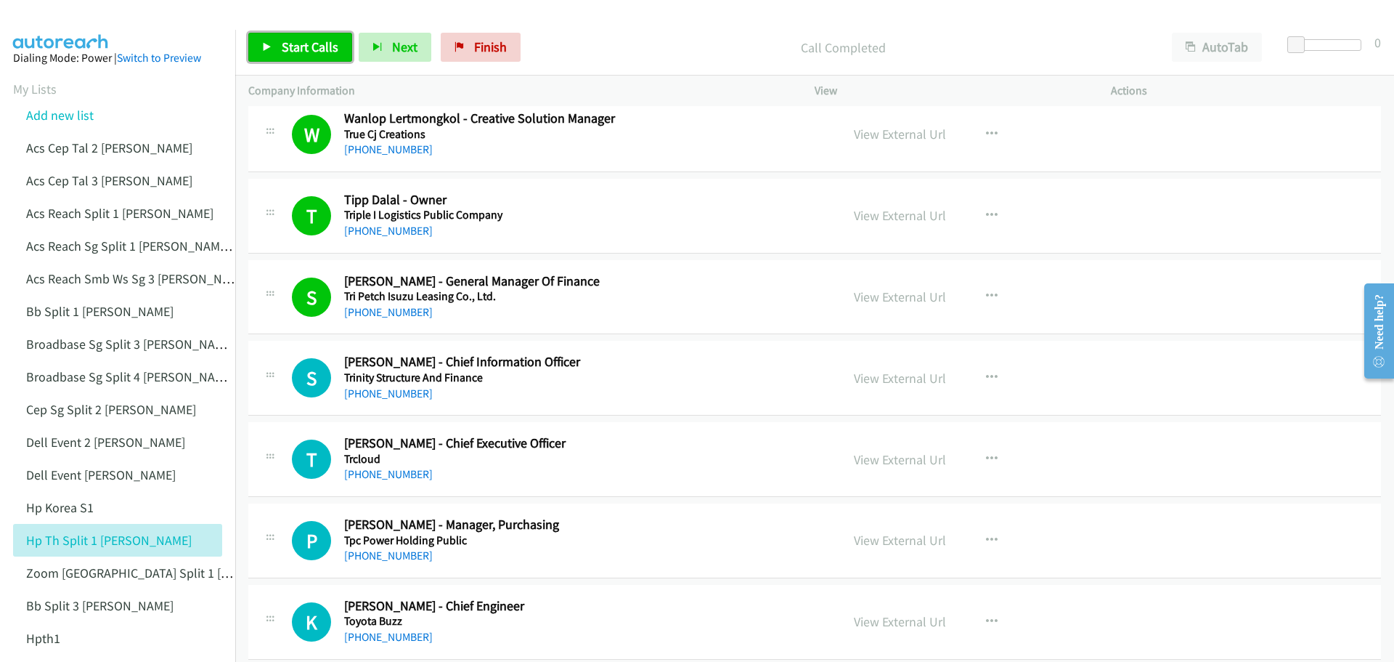
click at [296, 42] on span "Start Calls" at bounding box center [310, 46] width 57 height 17
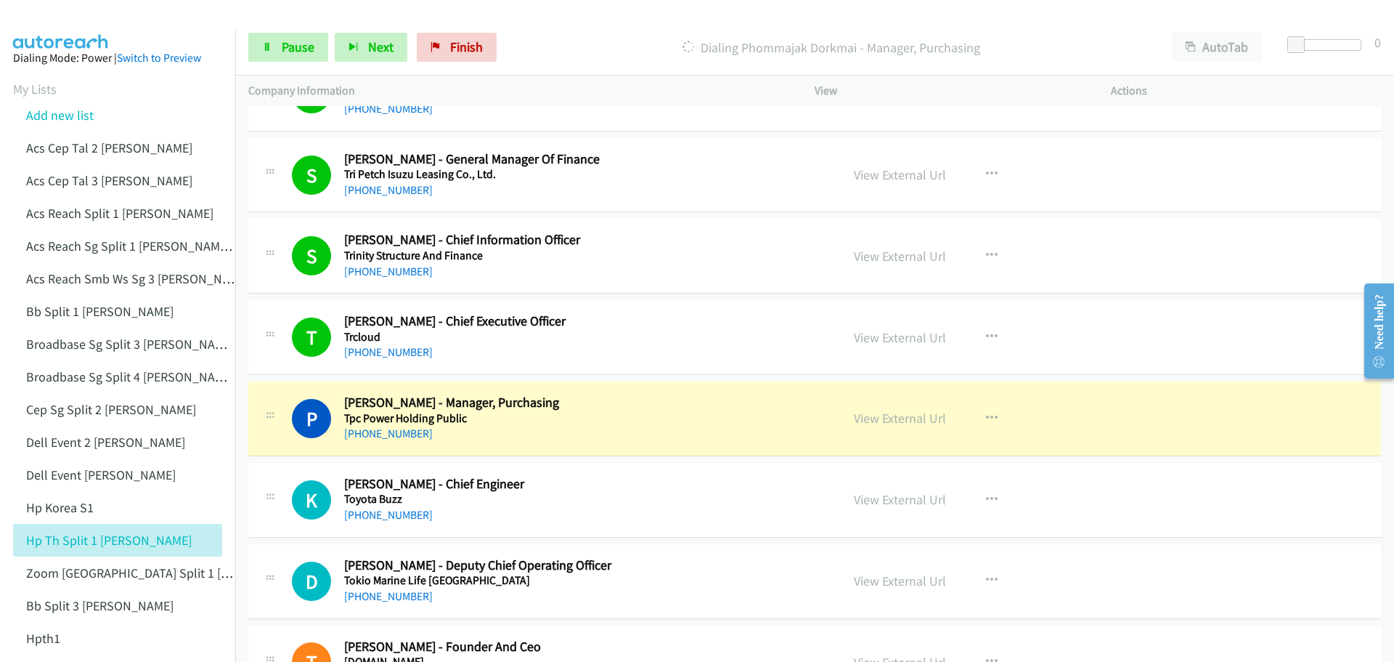
scroll to position [2106, 0]
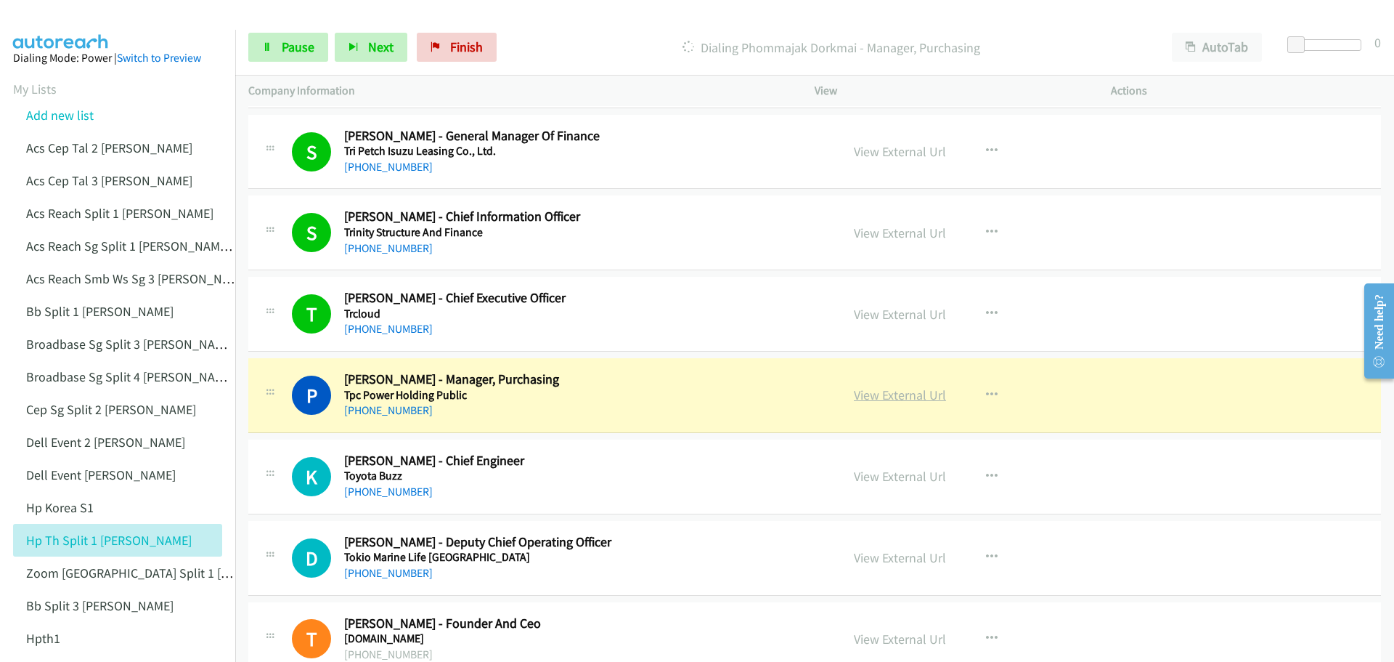
click at [889, 398] on link "View External Url" at bounding box center [900, 394] width 92 height 17
click at [306, 45] on span "Pause" at bounding box center [298, 46] width 33 height 17
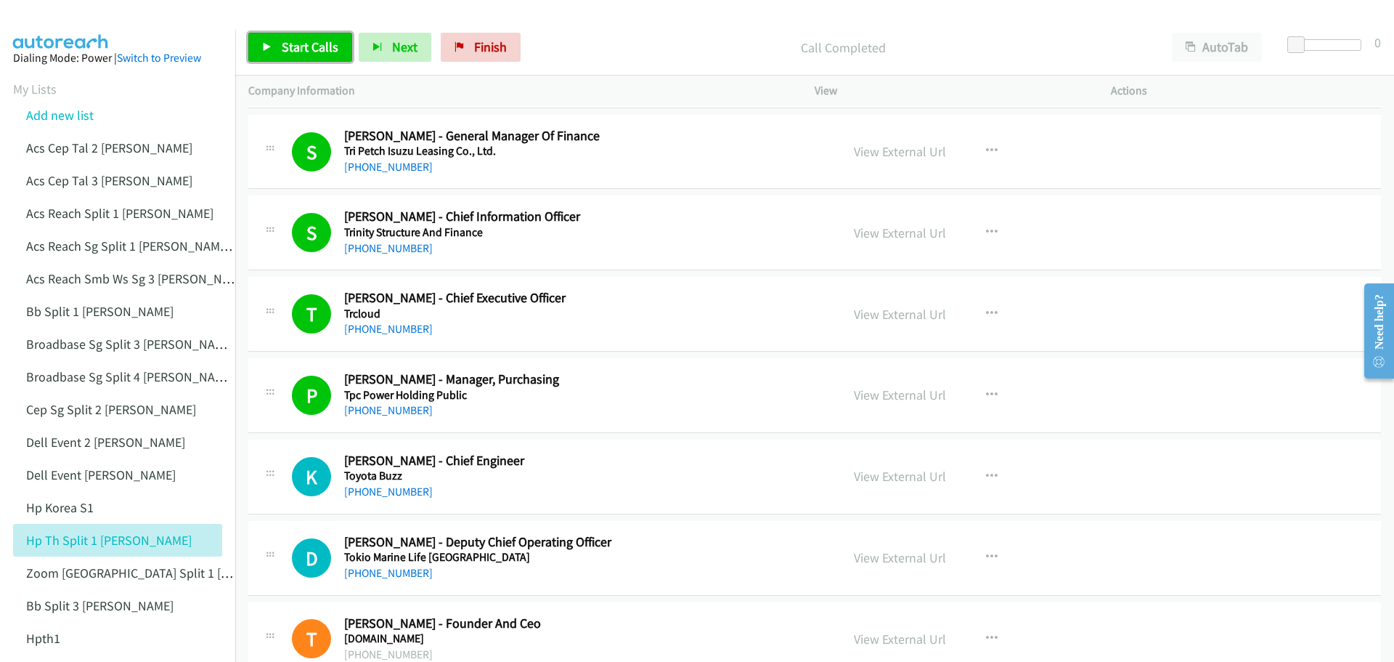
click at [290, 53] on span "Start Calls" at bounding box center [310, 46] width 57 height 17
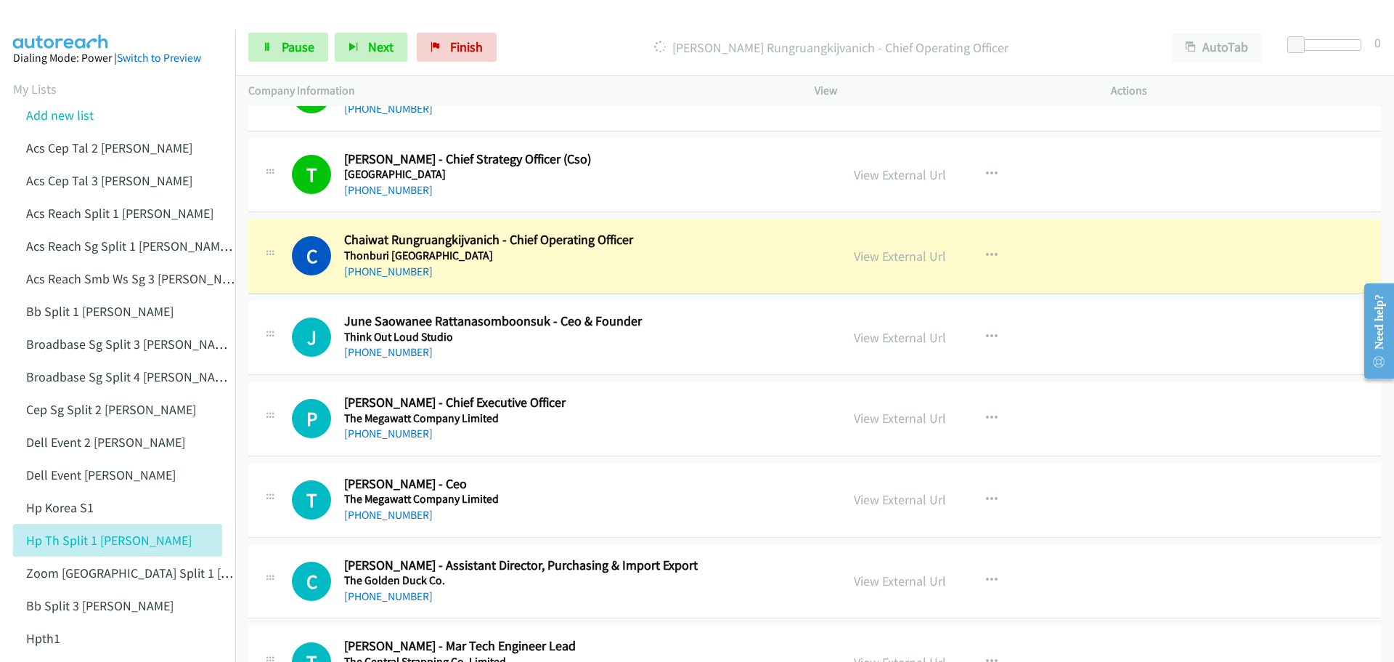
scroll to position [2977, 0]
click at [894, 253] on link "View External Url" at bounding box center [900, 254] width 92 height 17
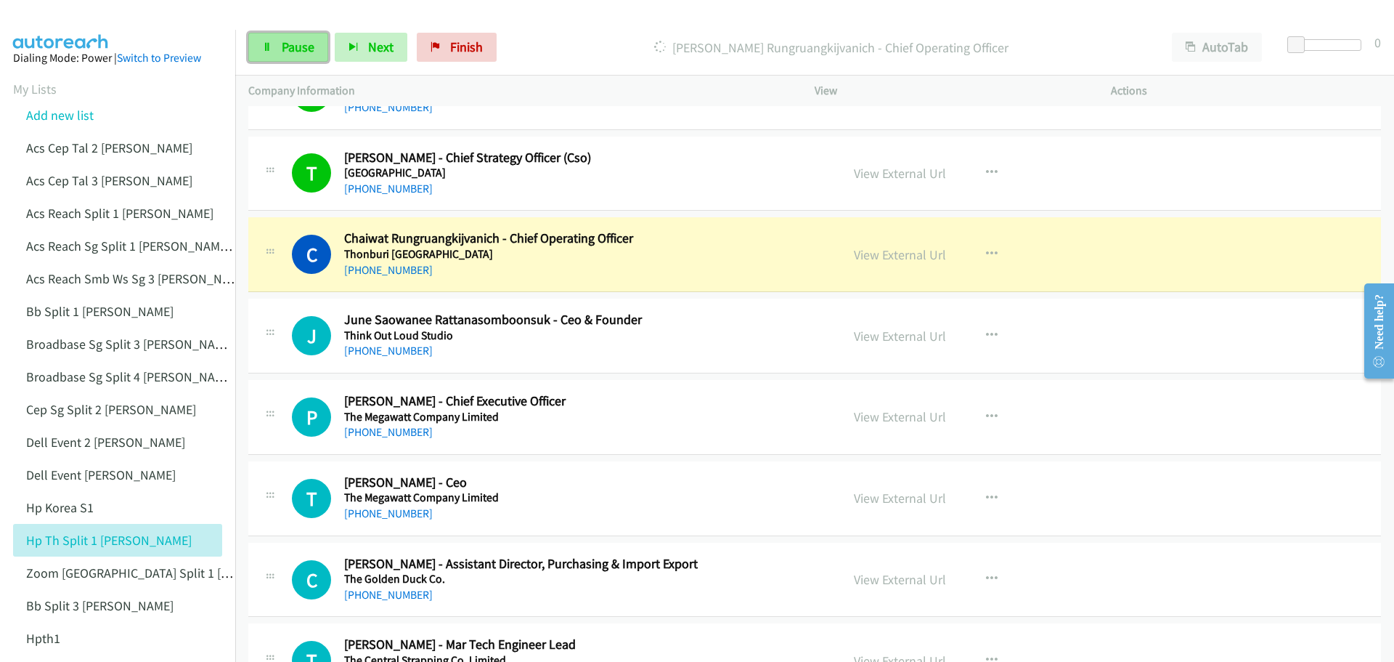
click at [286, 49] on span "Pause" at bounding box center [298, 46] width 33 height 17
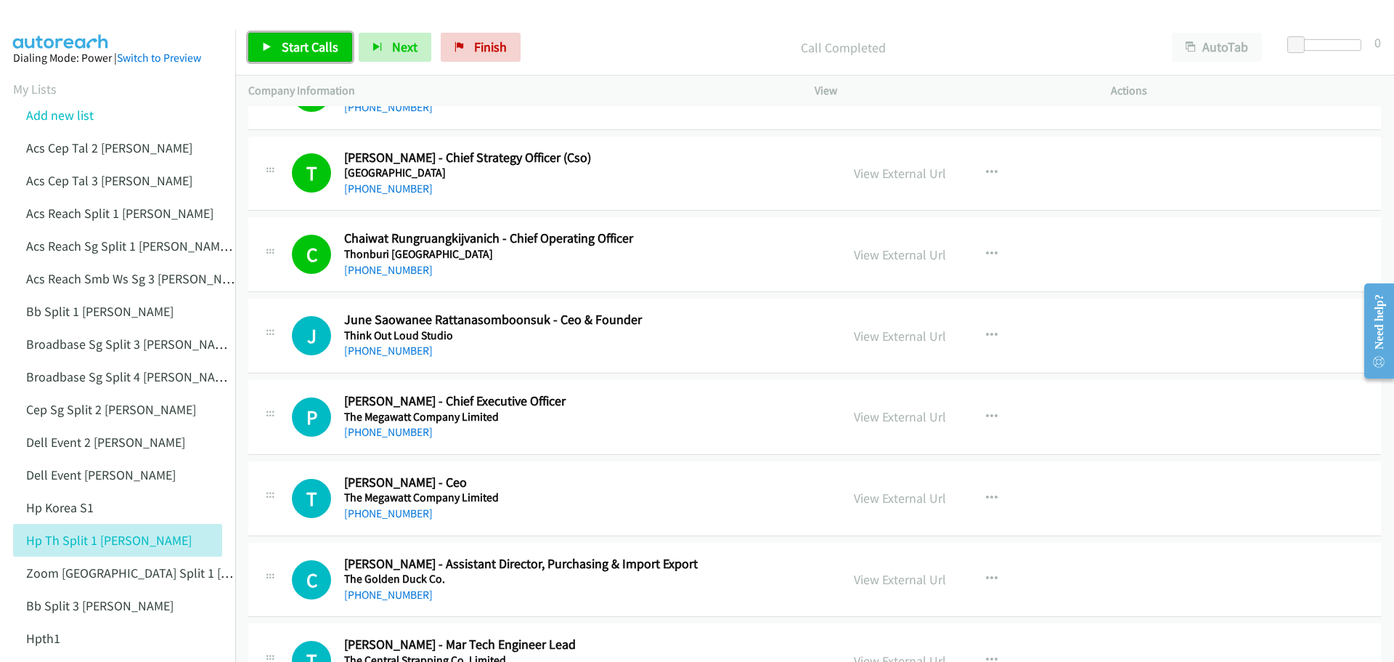
click at [269, 51] on icon at bounding box center [267, 48] width 10 height 10
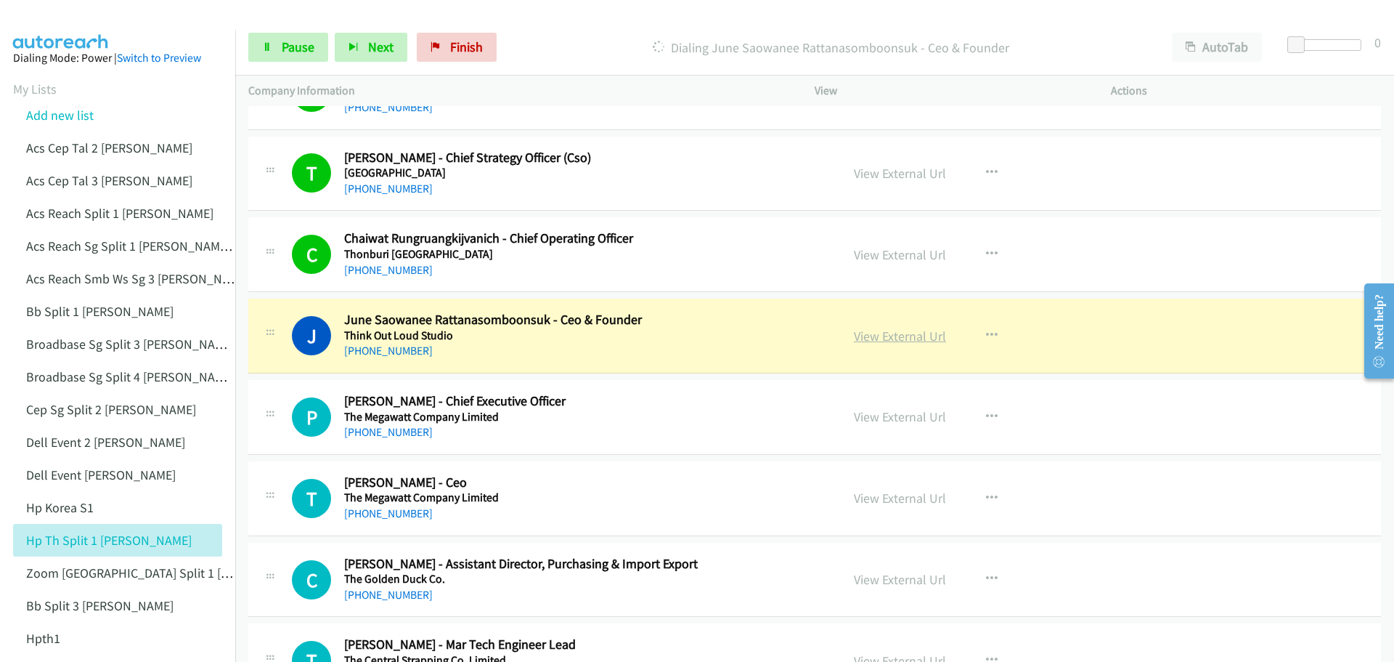
click at [906, 340] on link "View External Url" at bounding box center [900, 336] width 92 height 17
click at [279, 43] on link "Pause" at bounding box center [288, 47] width 80 height 29
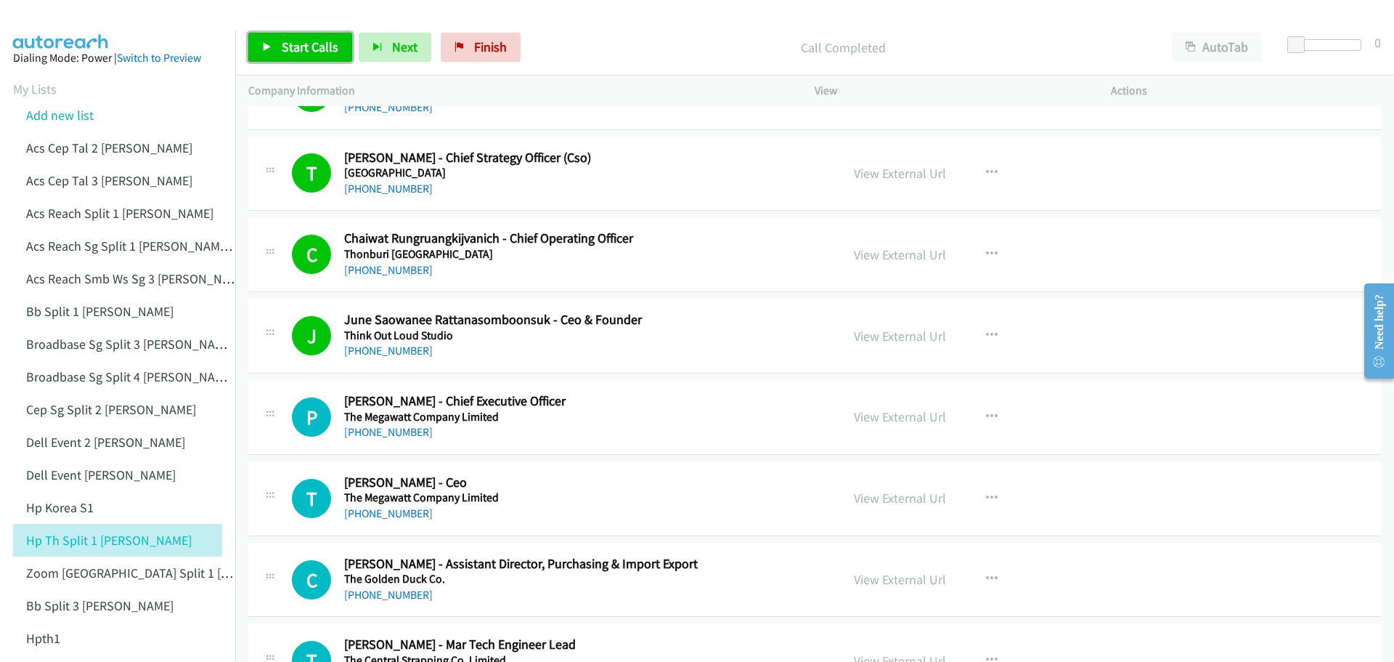
click at [286, 38] on span "Start Calls" at bounding box center [310, 46] width 57 height 17
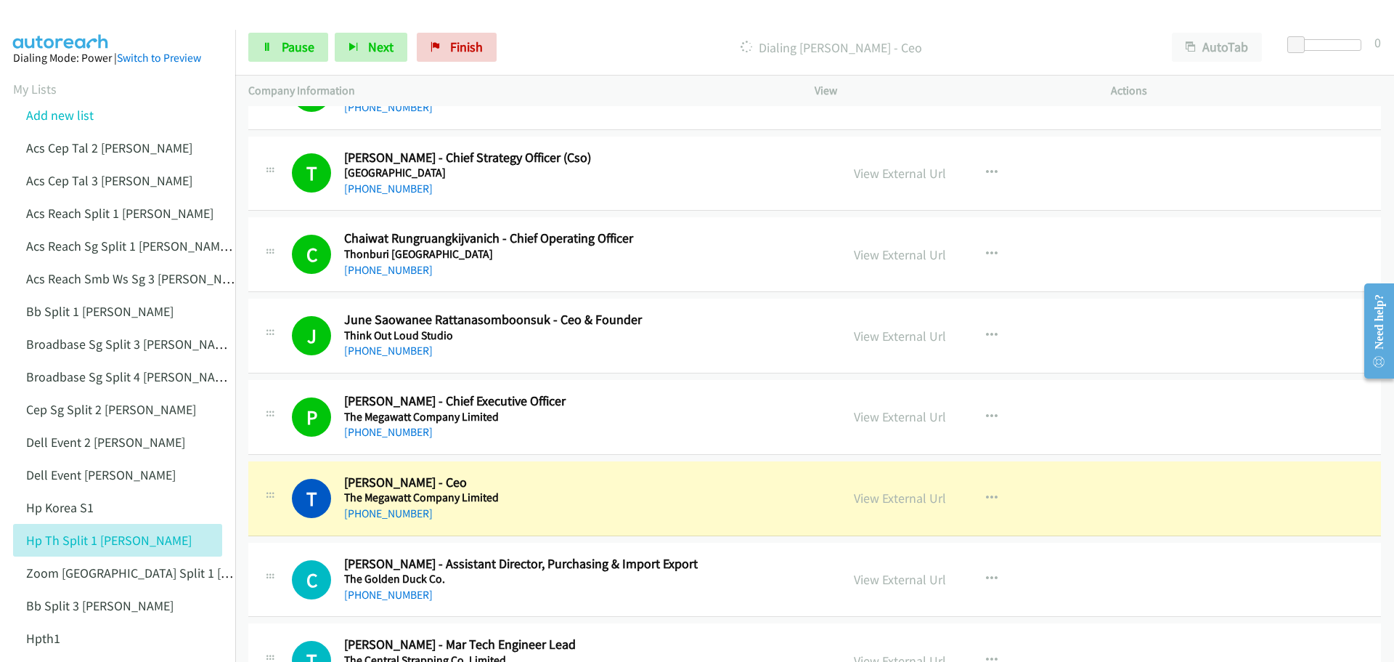
scroll to position [3050, 0]
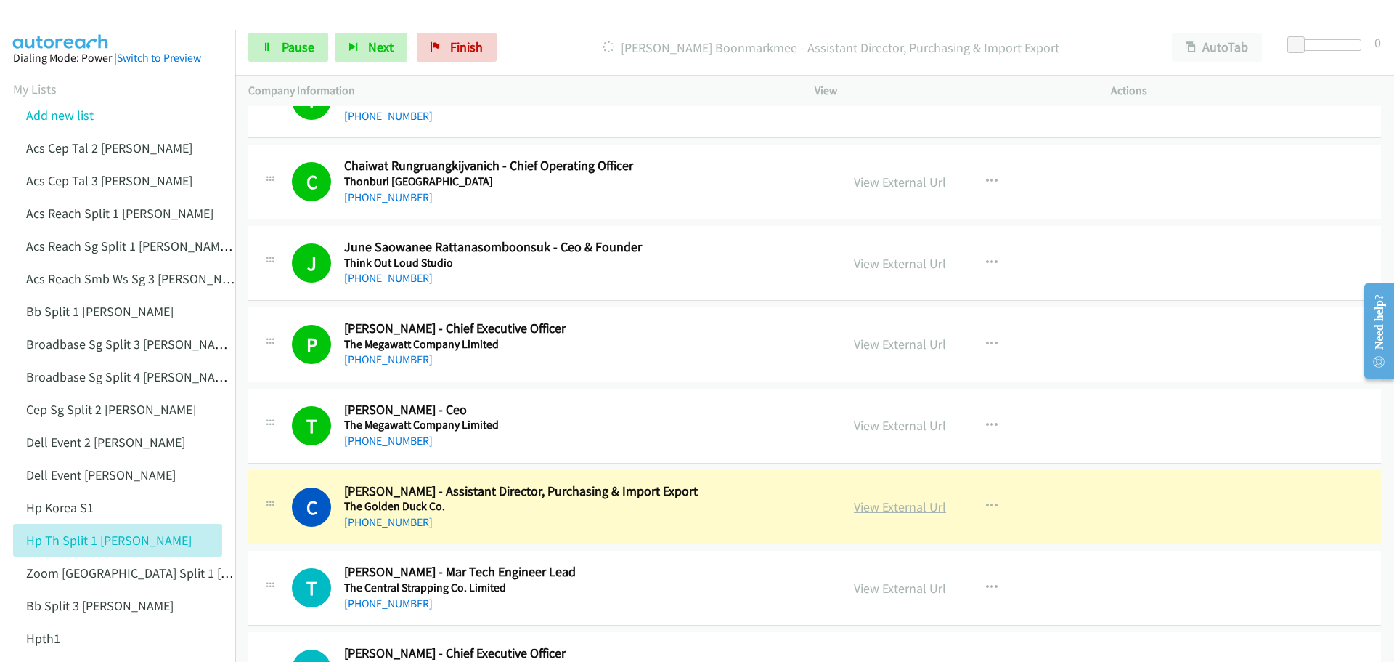
click at [883, 509] on link "View External Url" at bounding box center [900, 506] width 92 height 17
click at [282, 44] on span "Pause" at bounding box center [298, 46] width 33 height 17
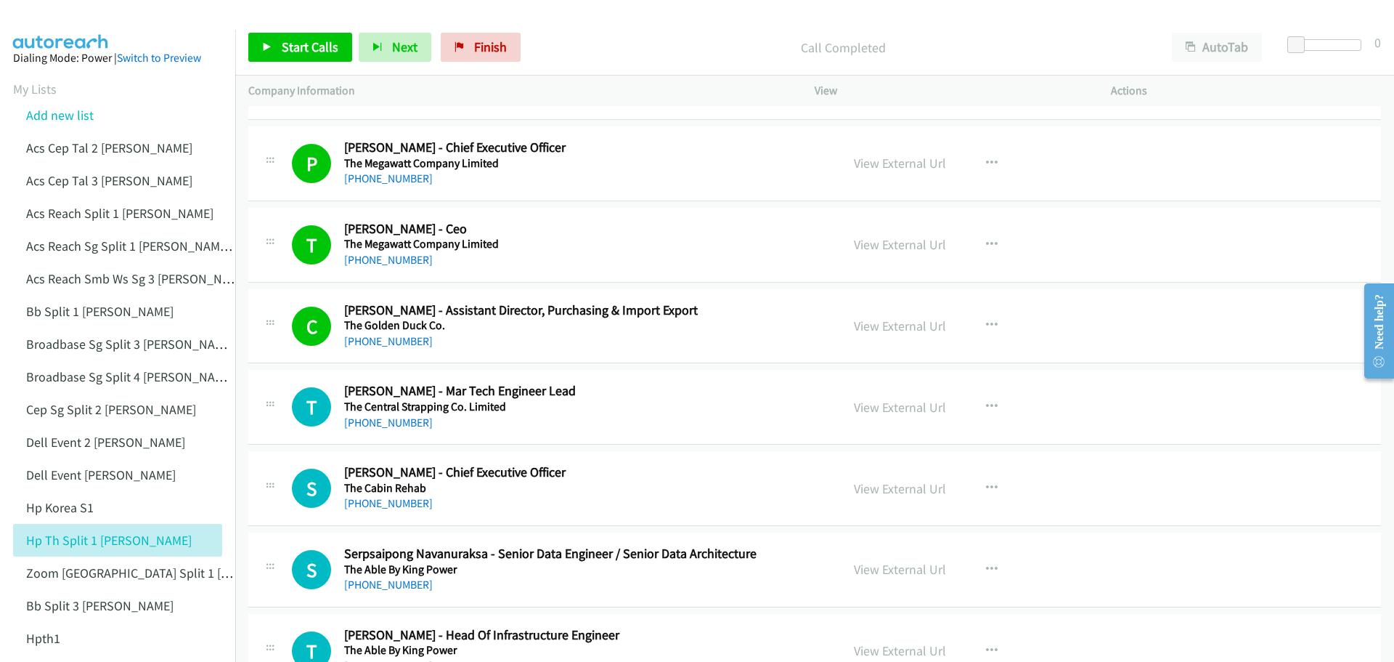
scroll to position [3268, 0]
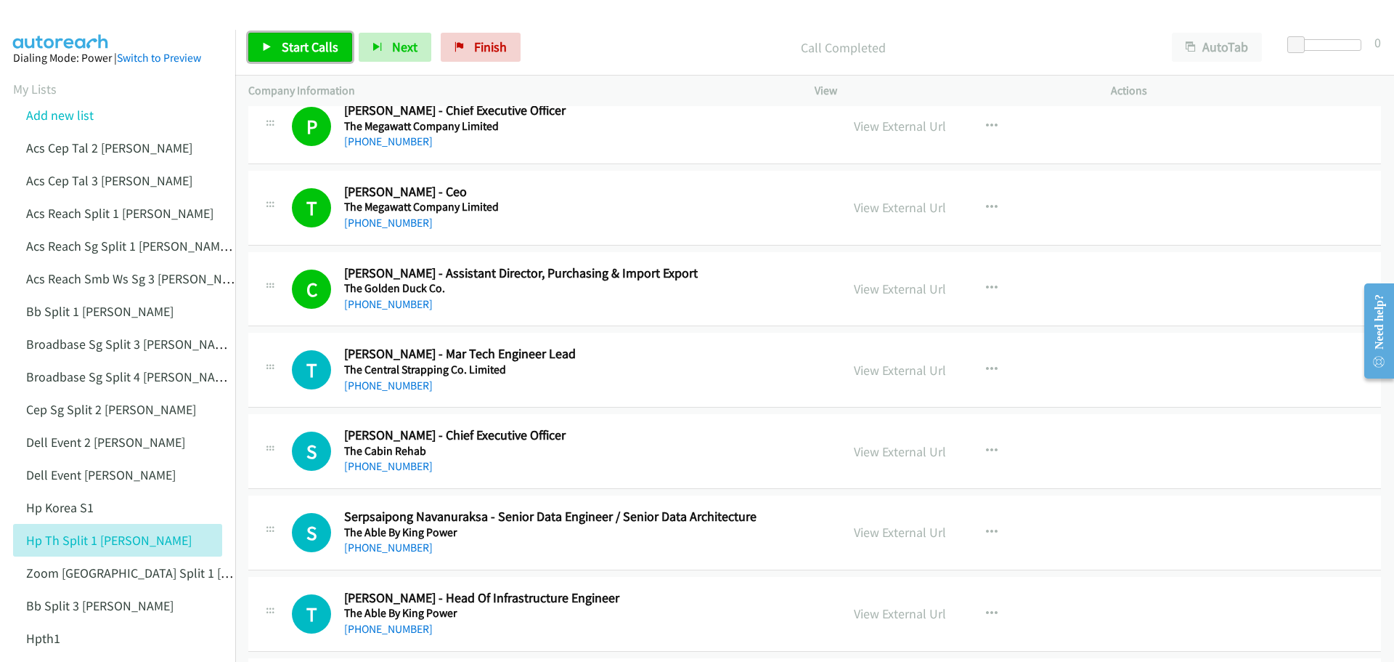
click at [304, 37] on link "Start Calls" at bounding box center [300, 47] width 104 height 29
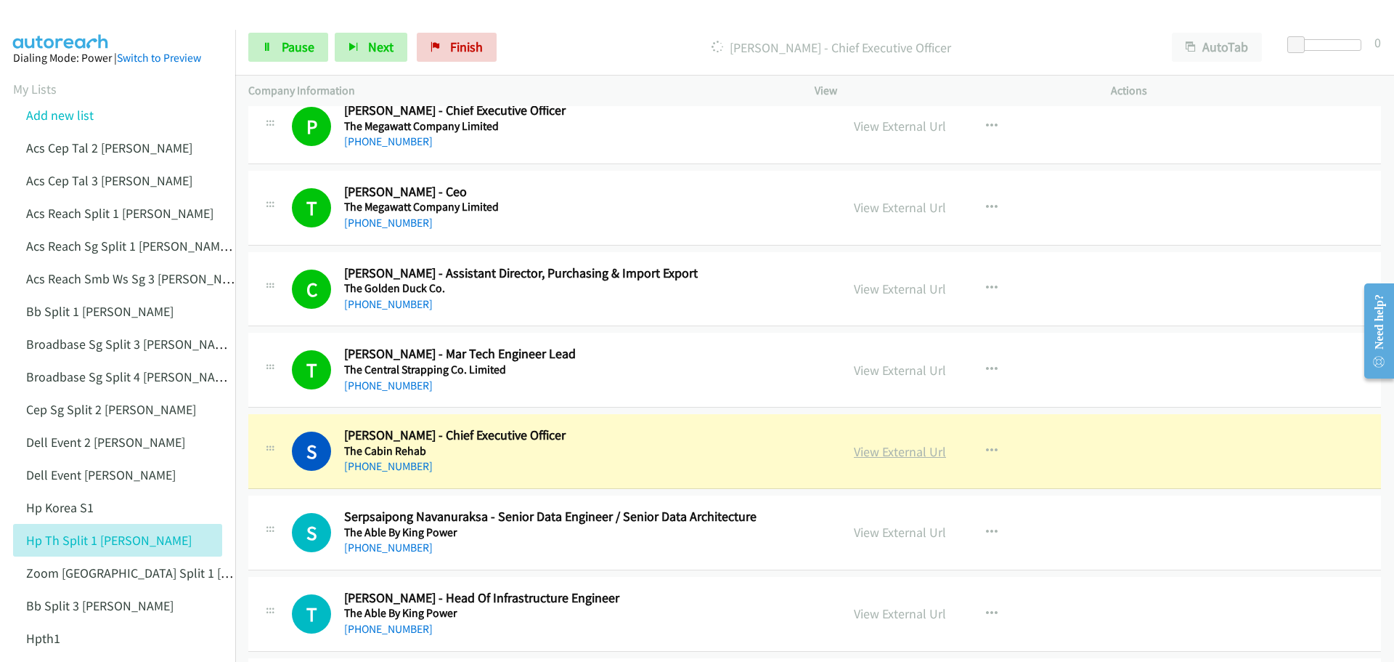
click at [890, 452] on link "View External Url" at bounding box center [900, 451] width 92 height 17
click at [280, 49] on link "Pause" at bounding box center [288, 47] width 80 height 29
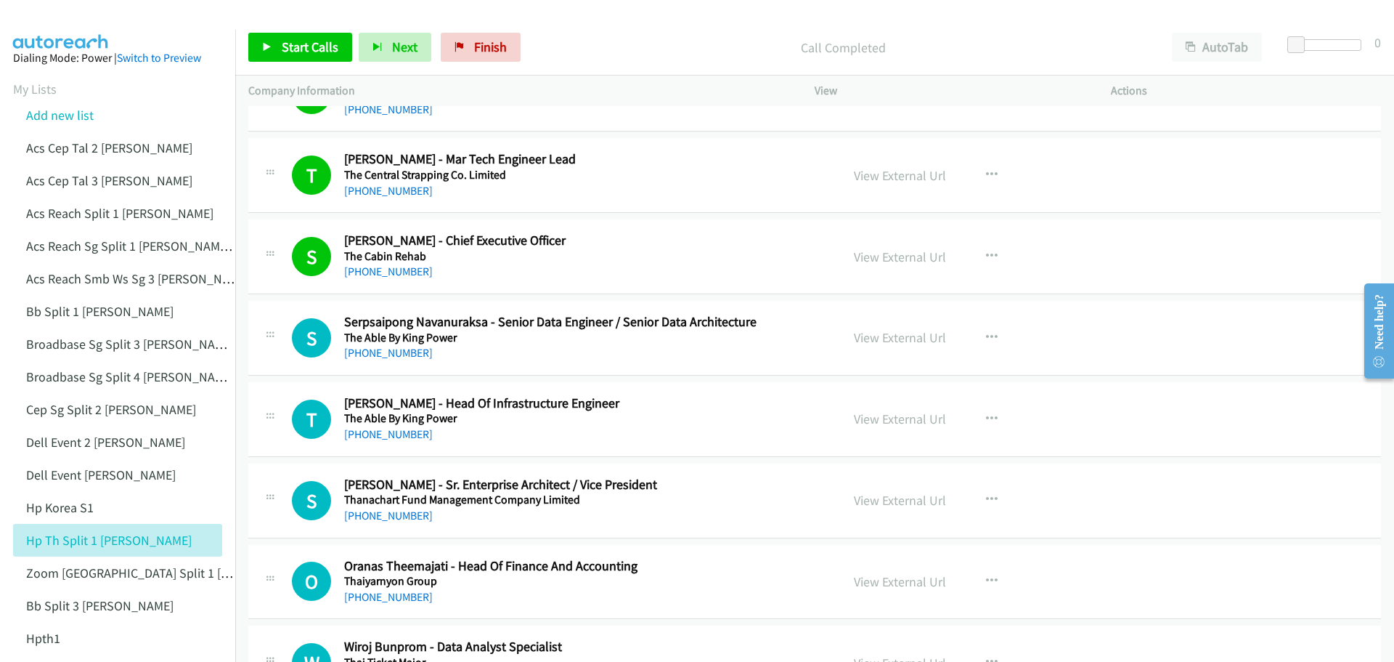
scroll to position [3486, 0]
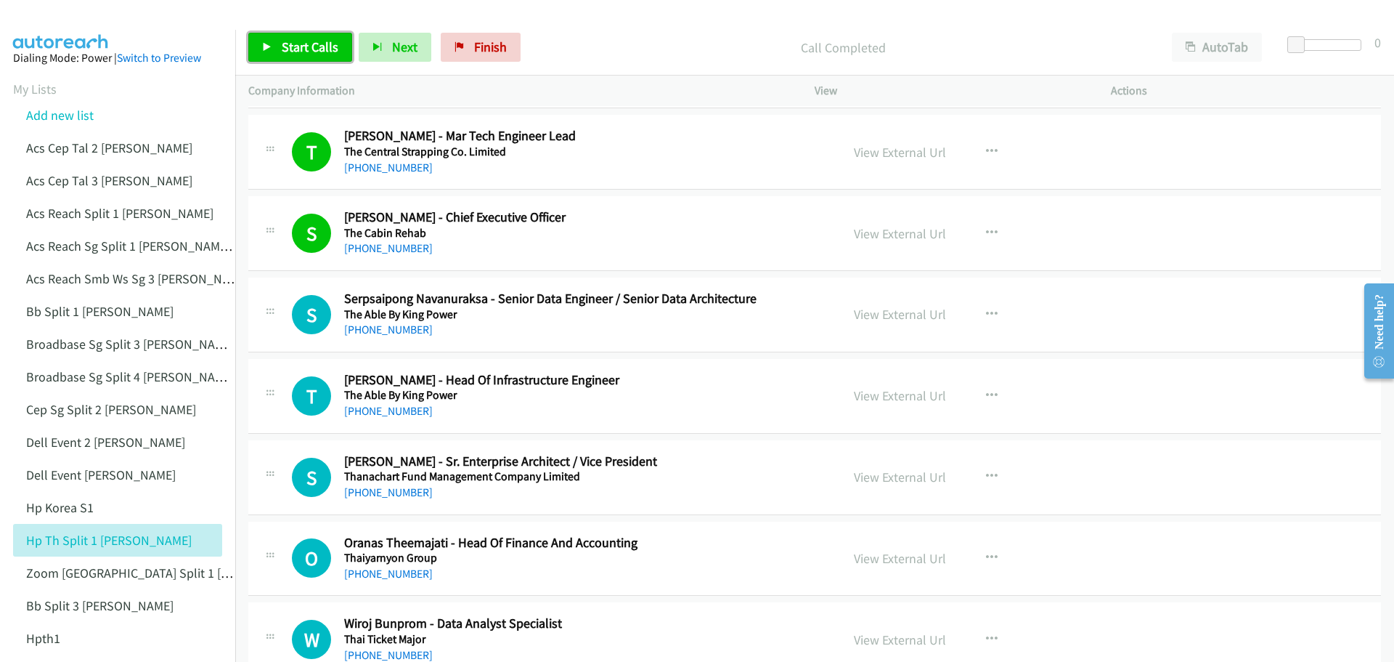
click at [308, 52] on span "Start Calls" at bounding box center [310, 46] width 57 height 17
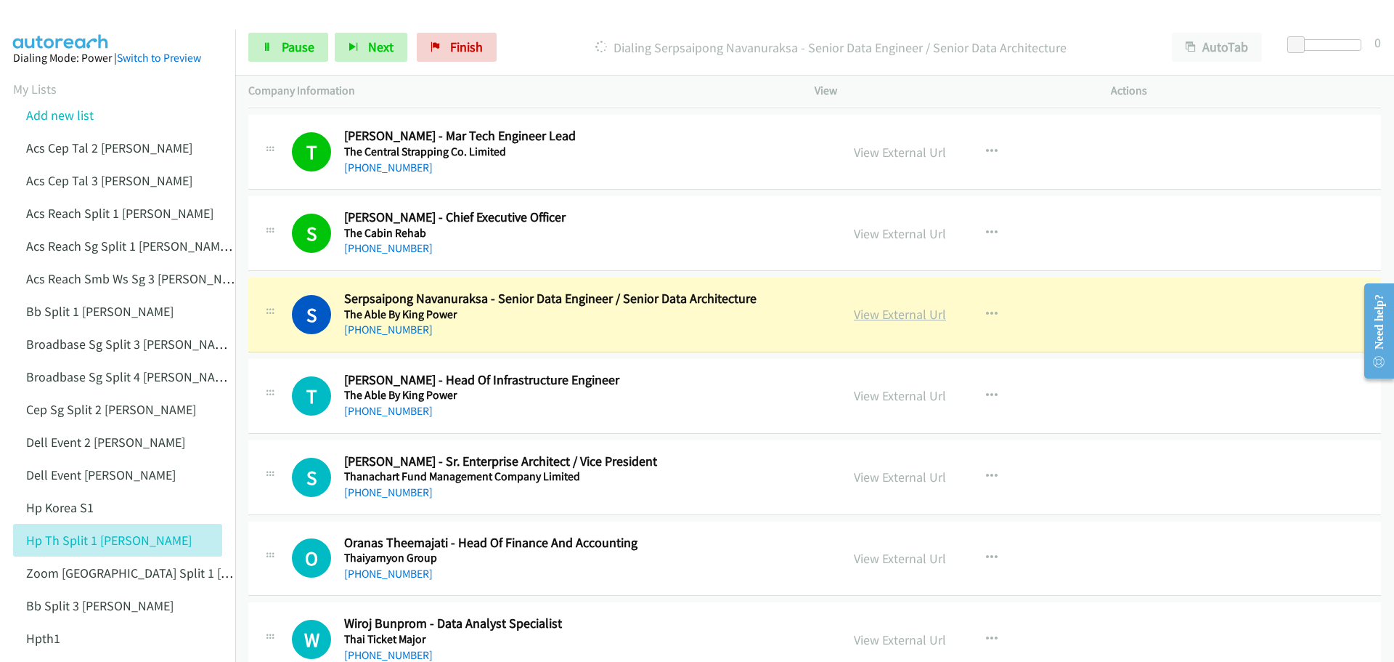
click at [892, 313] on link "View External Url" at bounding box center [900, 314] width 92 height 17
click at [291, 42] on span "Pause" at bounding box center [298, 46] width 33 height 17
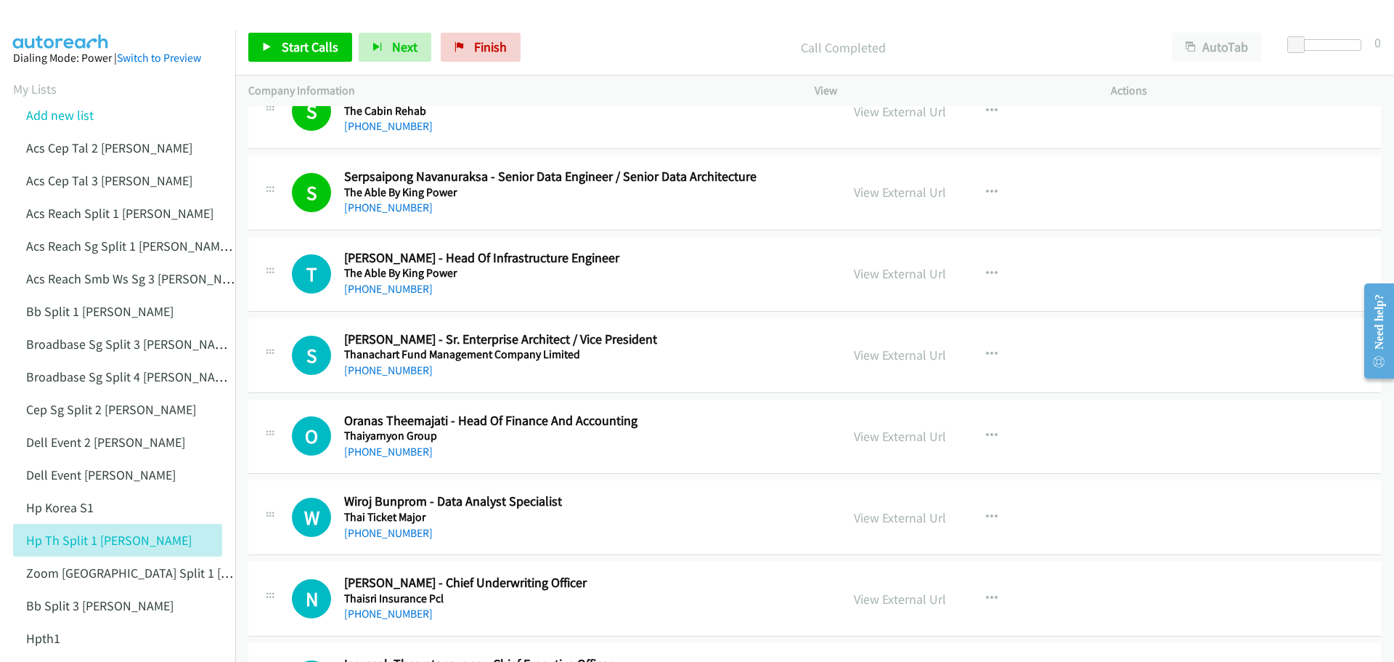
scroll to position [3631, 0]
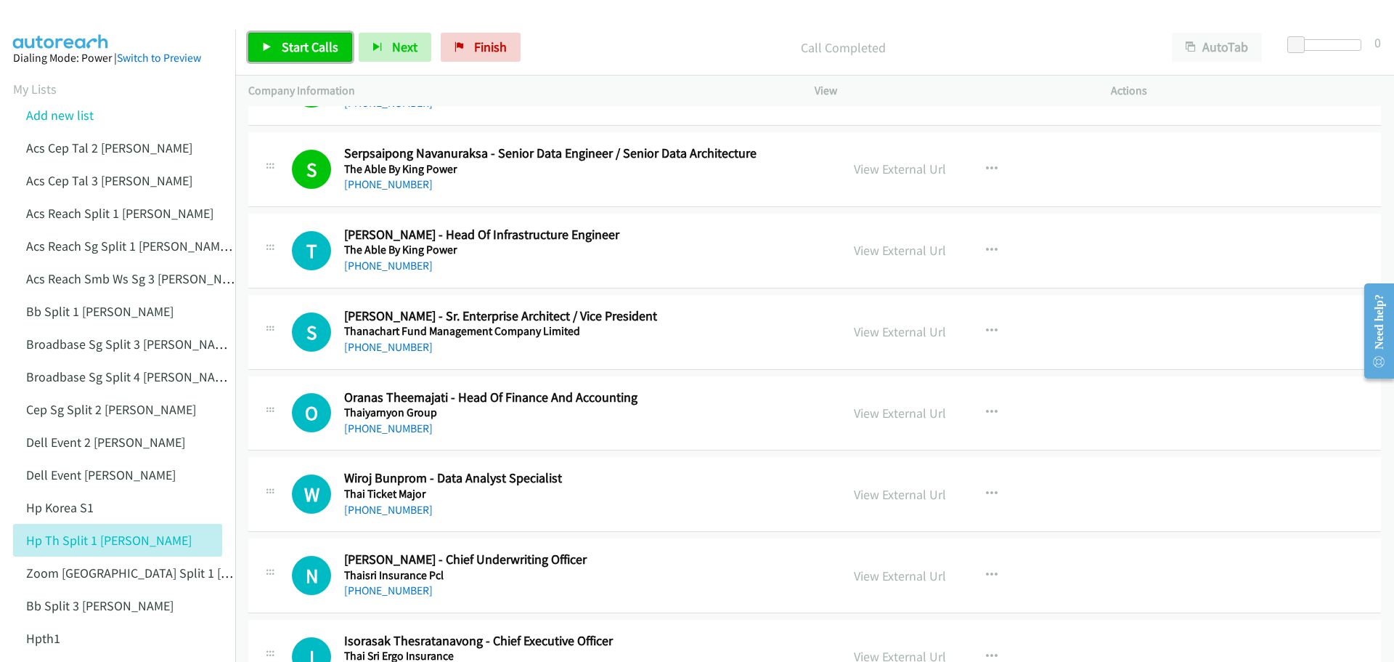
click at [311, 50] on span "Start Calls" at bounding box center [310, 46] width 57 height 17
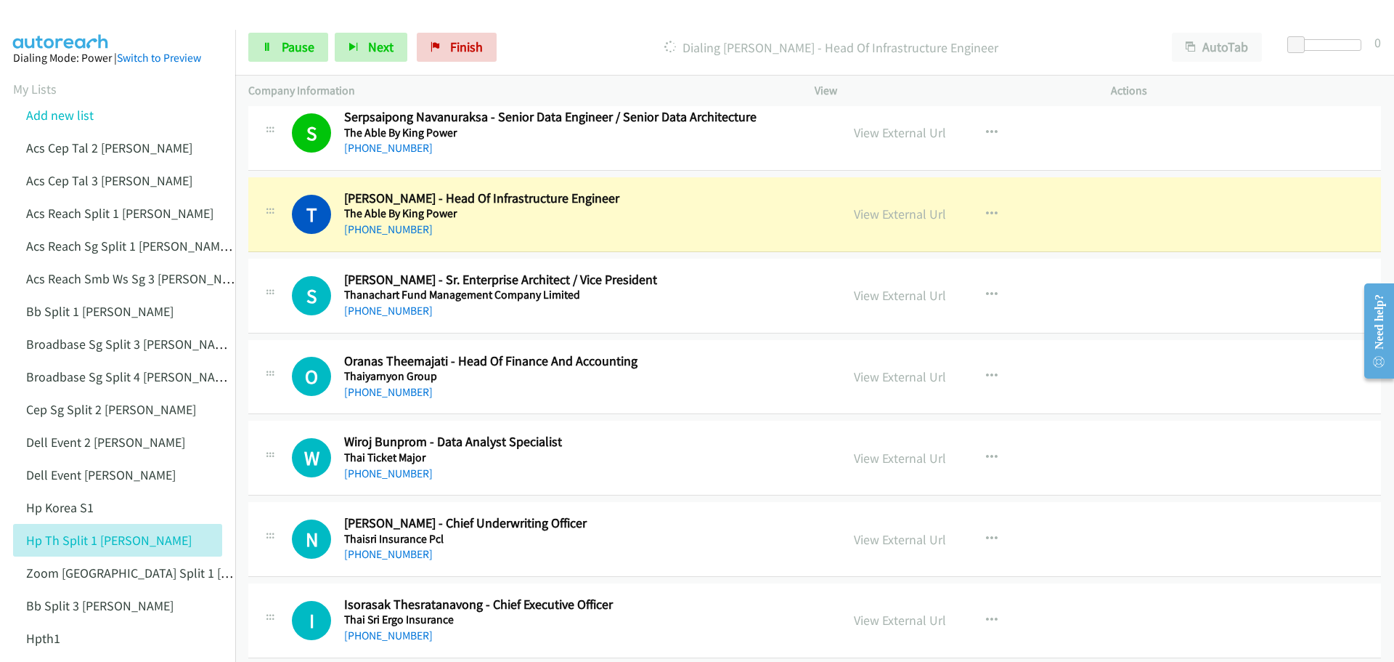
scroll to position [3703, 0]
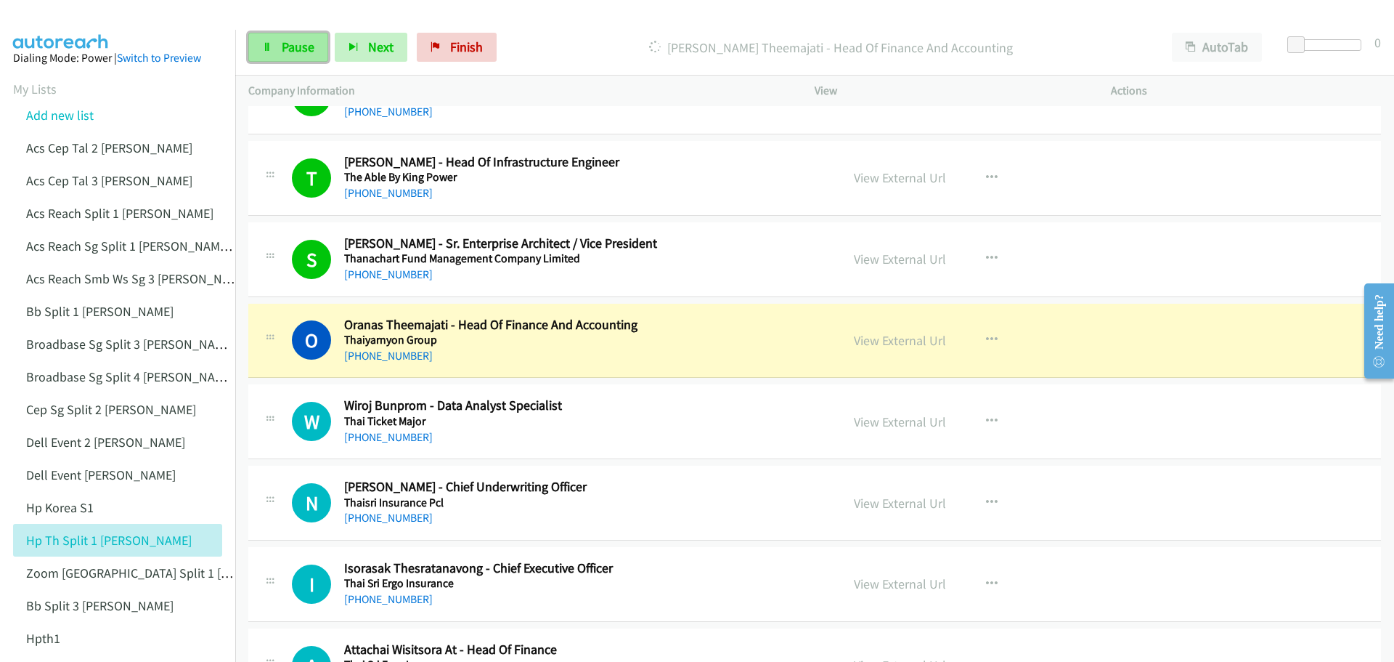
click at [292, 49] on span "Pause" at bounding box center [298, 46] width 33 height 17
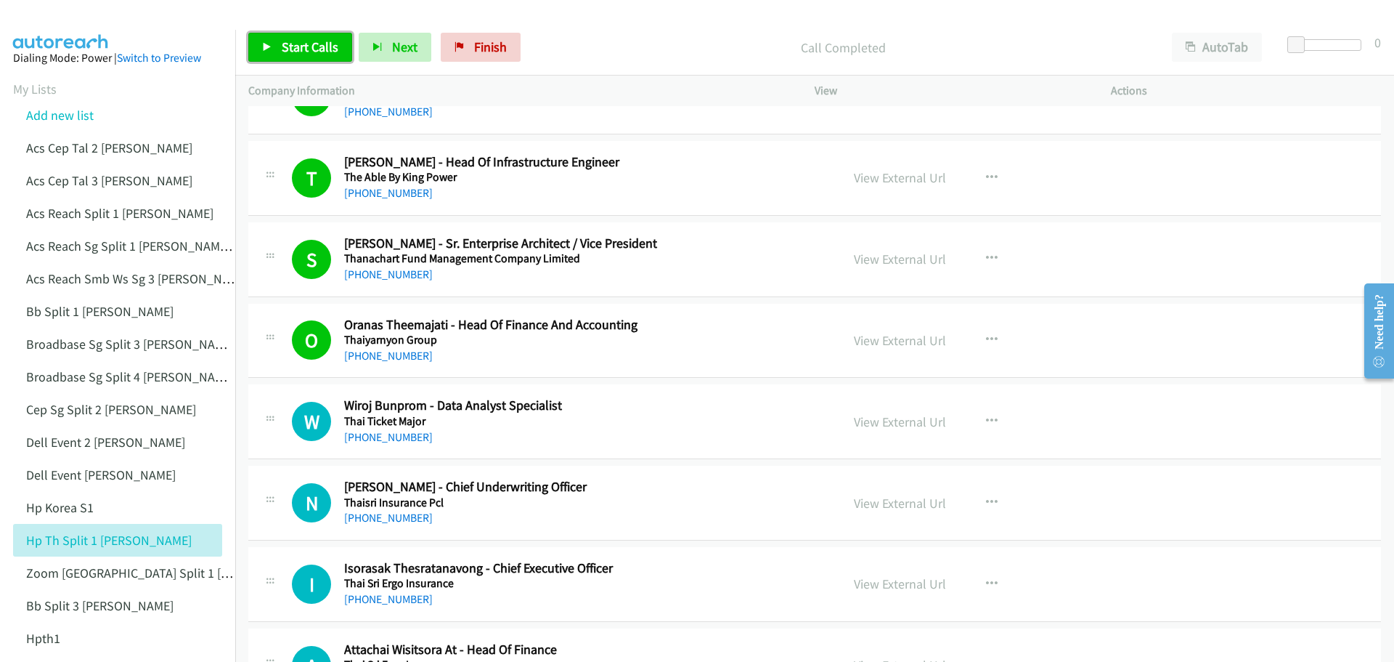
click at [306, 53] on span "Start Calls" at bounding box center [310, 46] width 57 height 17
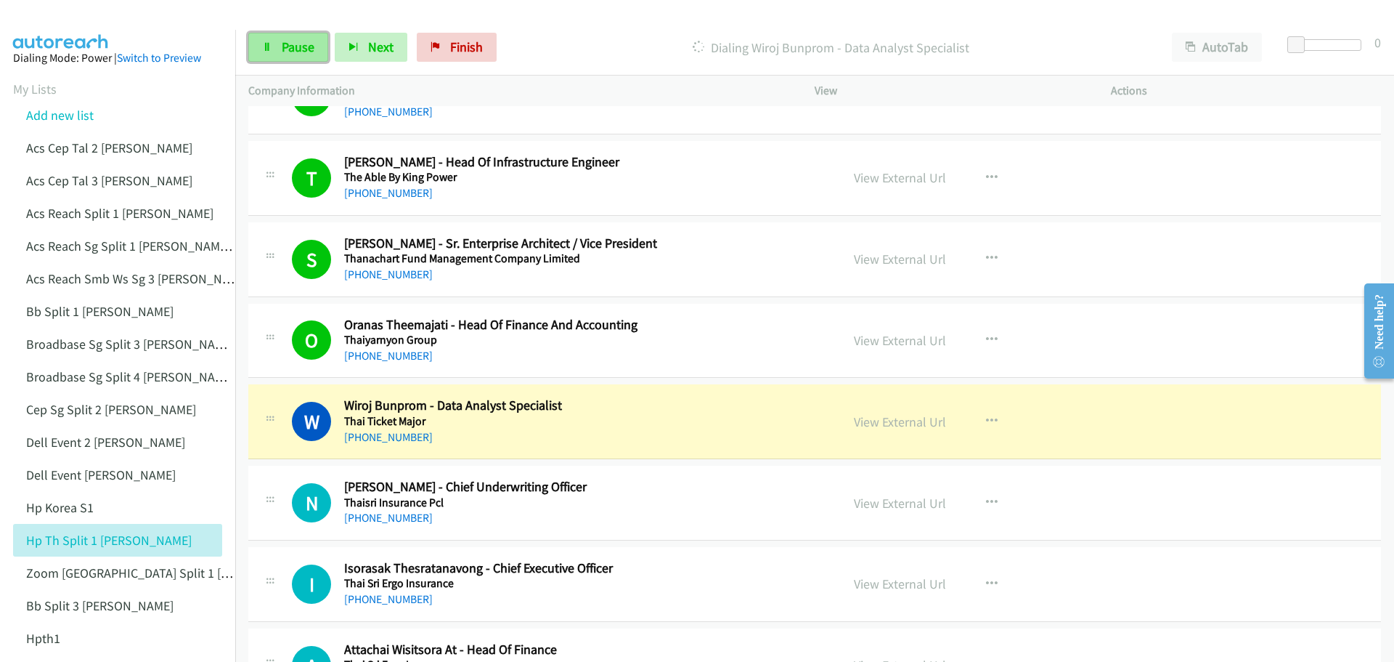
click at [276, 46] on link "Pause" at bounding box center [288, 47] width 80 height 29
click at [884, 500] on link "View External Url" at bounding box center [900, 503] width 92 height 17
